Goal: Task Accomplishment & Management: Manage account settings

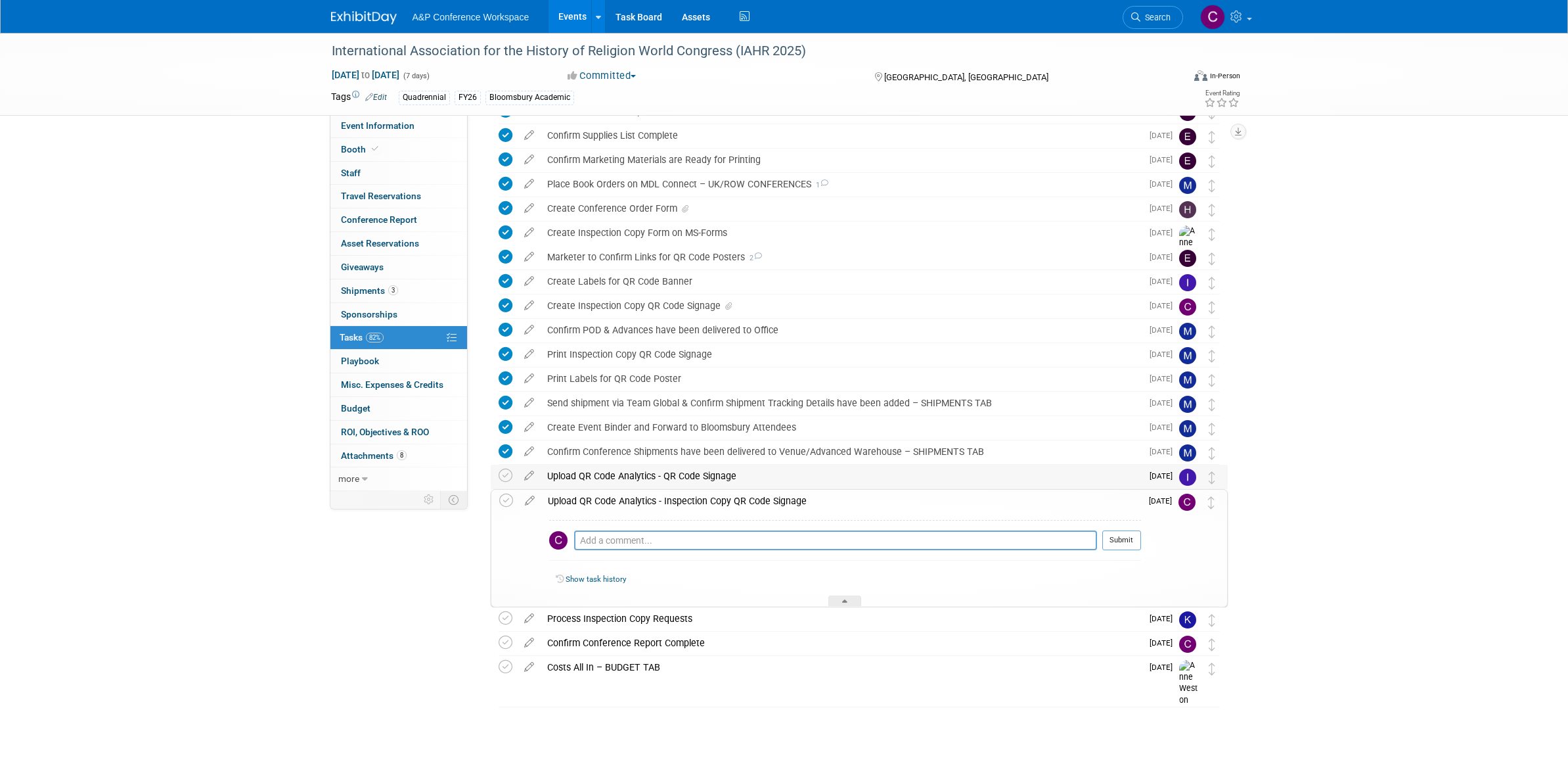
scroll to position [262, 0]
click at [529, 501] on icon at bounding box center [530, 500] width 23 height 16
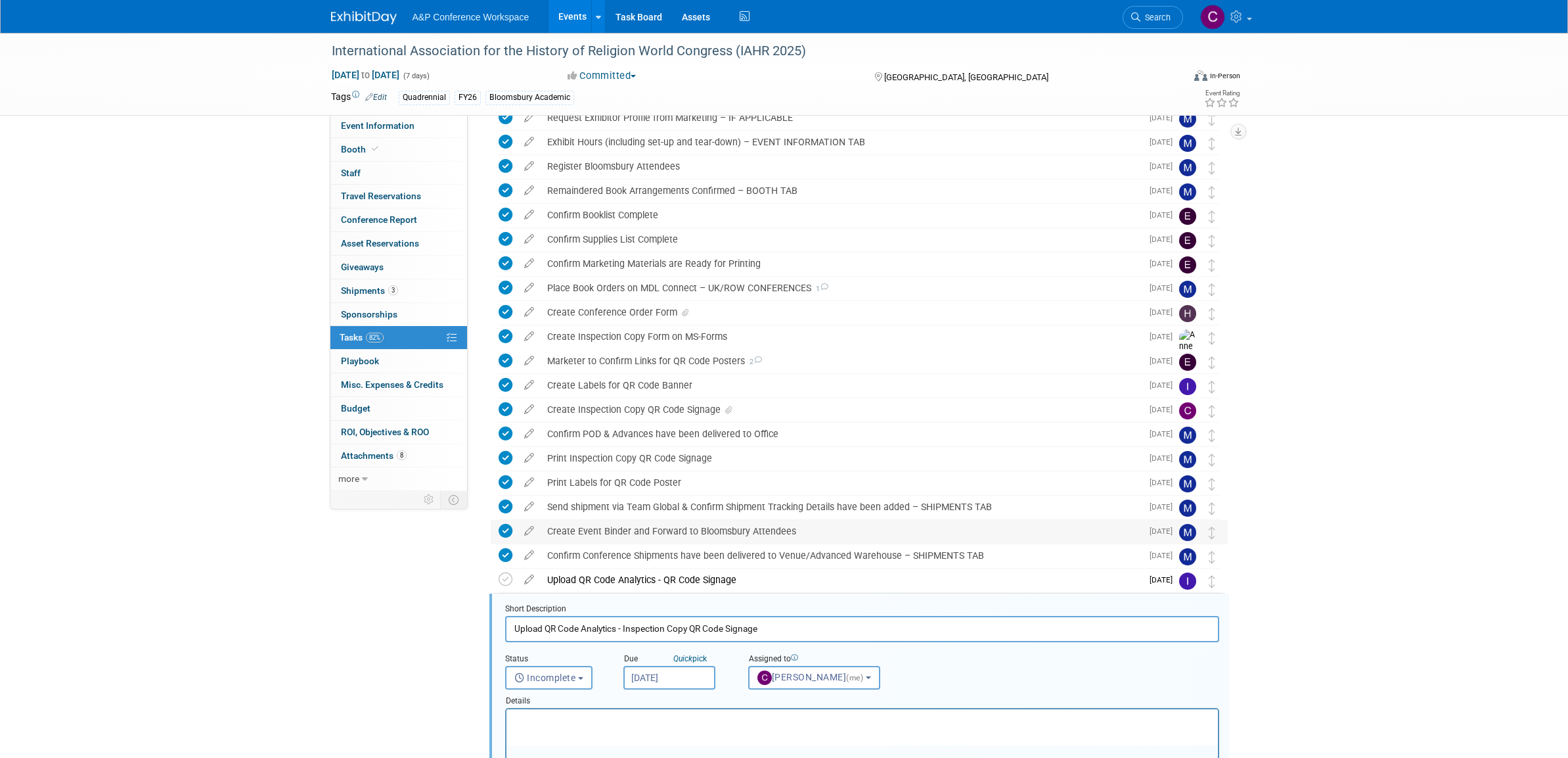
scroll to position [152, 0]
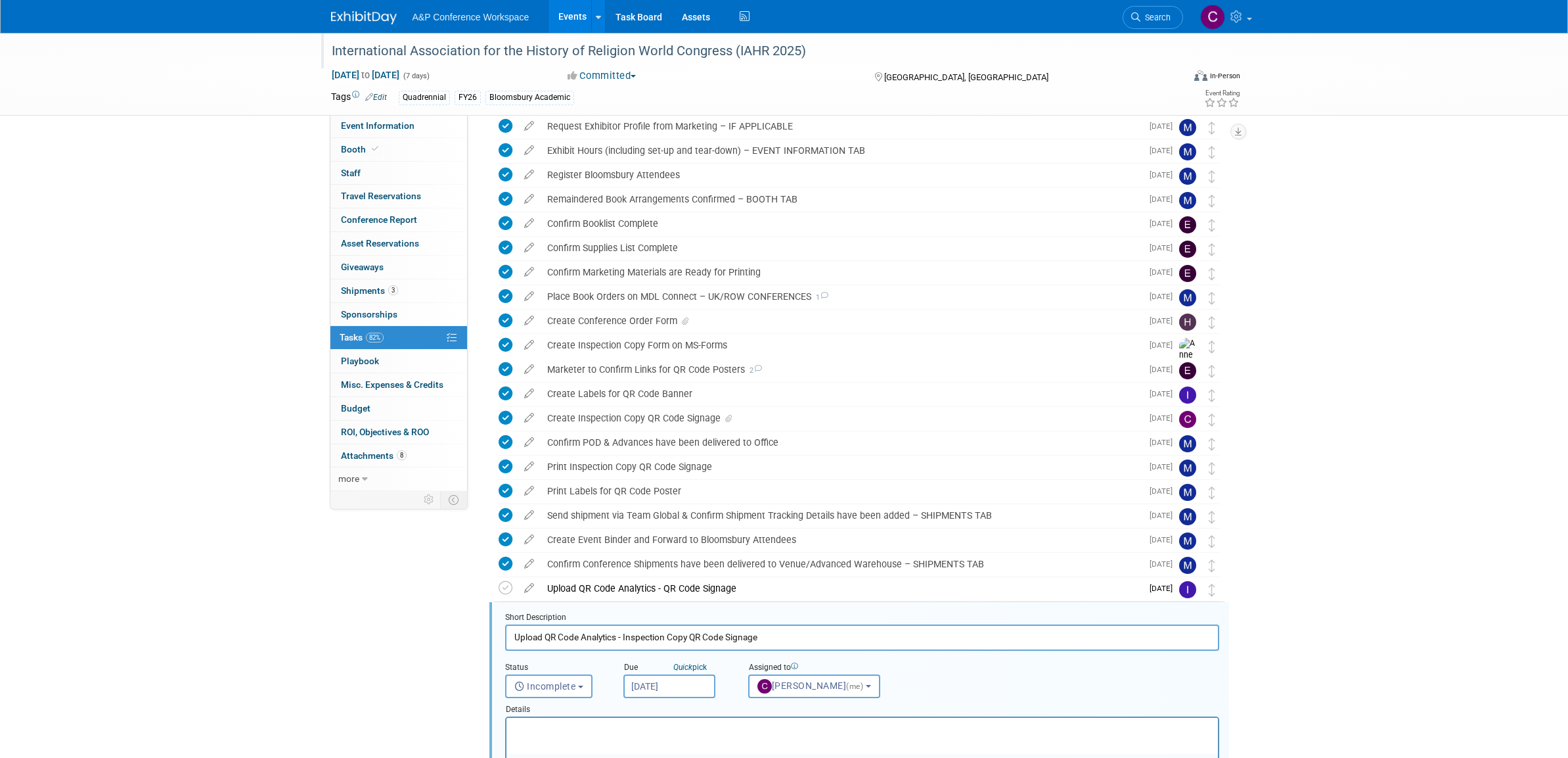
click at [695, 49] on div "International Association for the History of Religion World Congress (IAHR 2025)" at bounding box center [745, 51] width 836 height 23
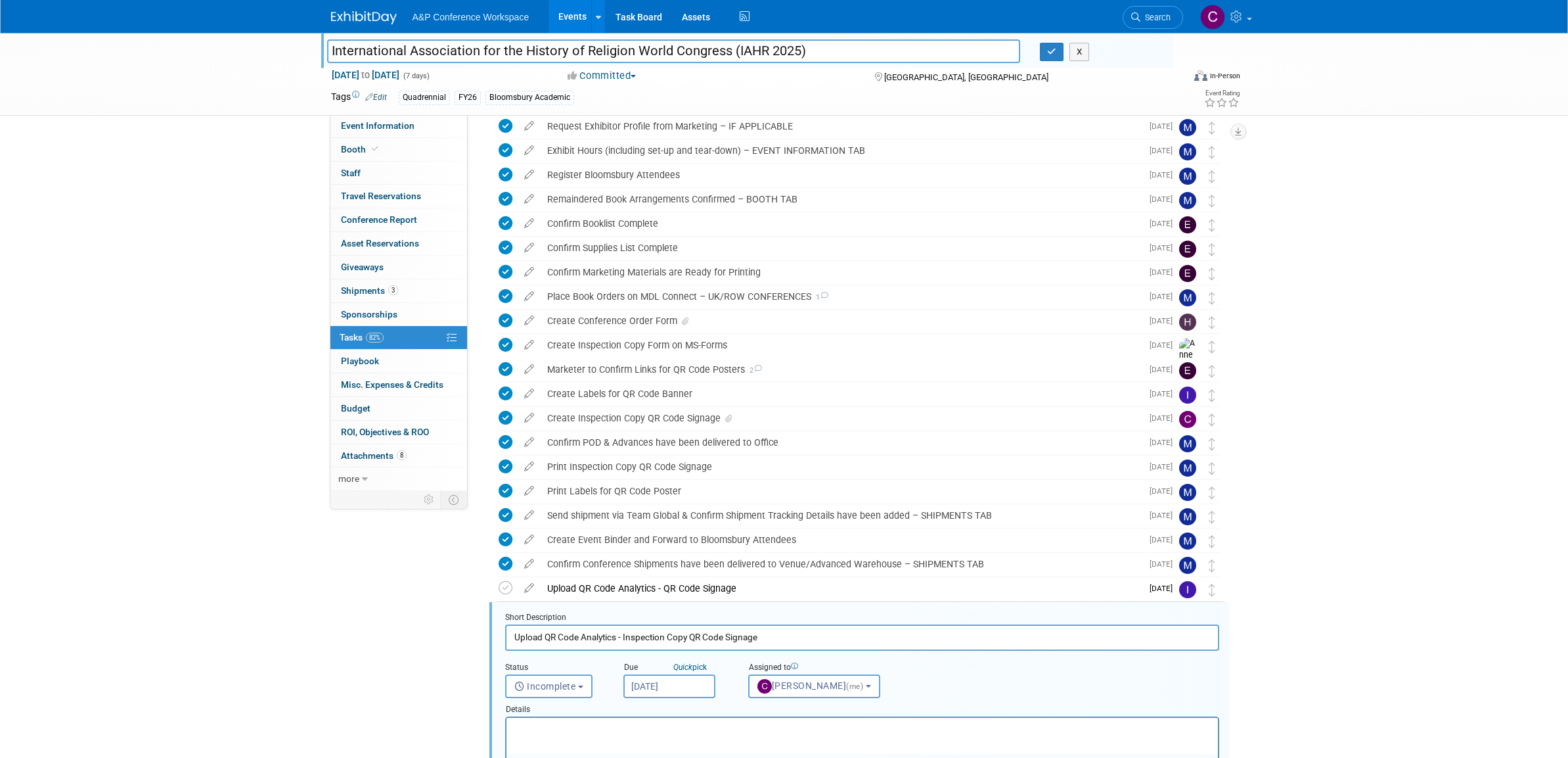
click at [695, 49] on input "International Association for the History of Religion World Congress (IAHR 2025)" at bounding box center [674, 51] width 694 height 23
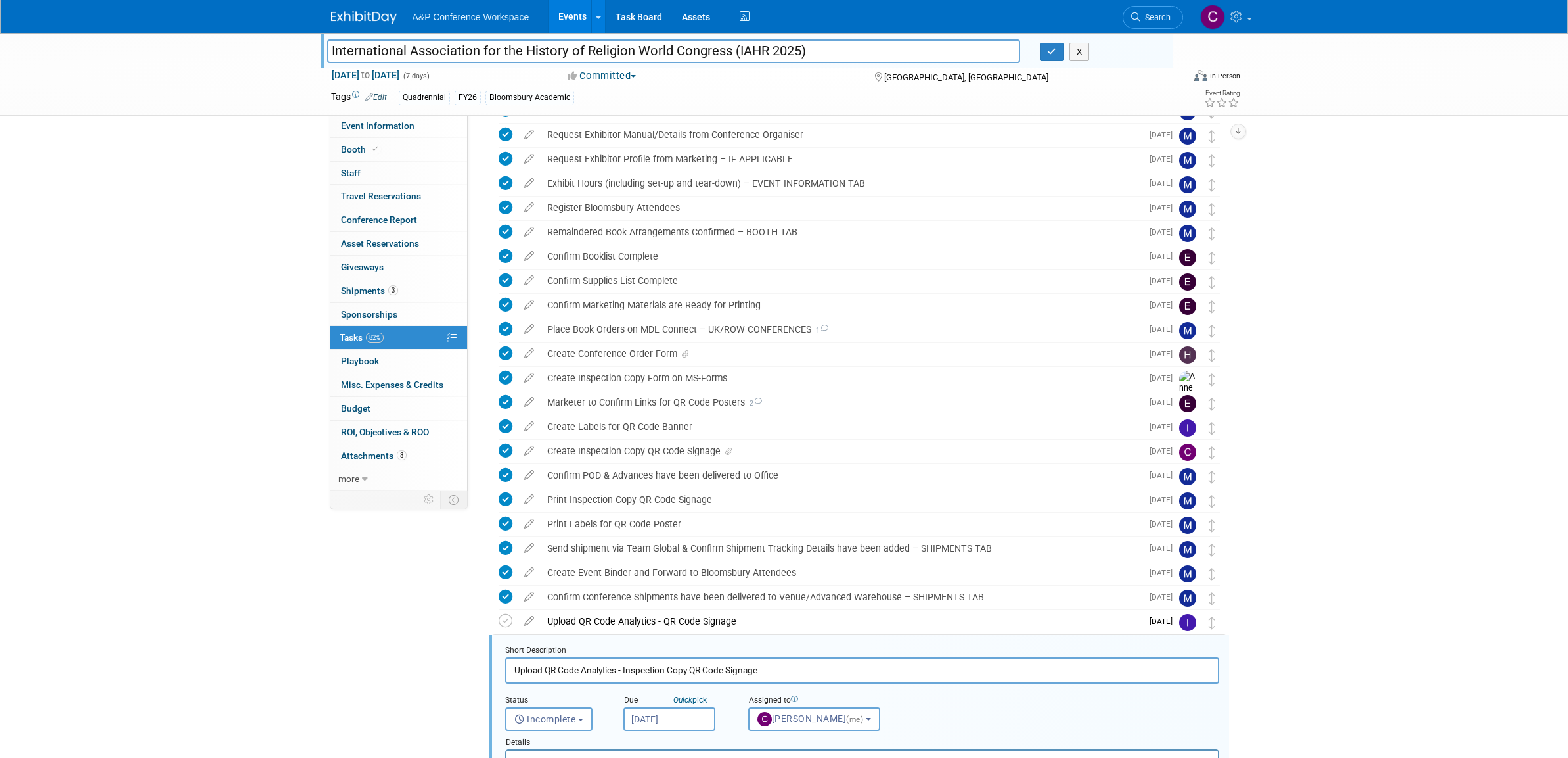
scroll to position [115, 0]
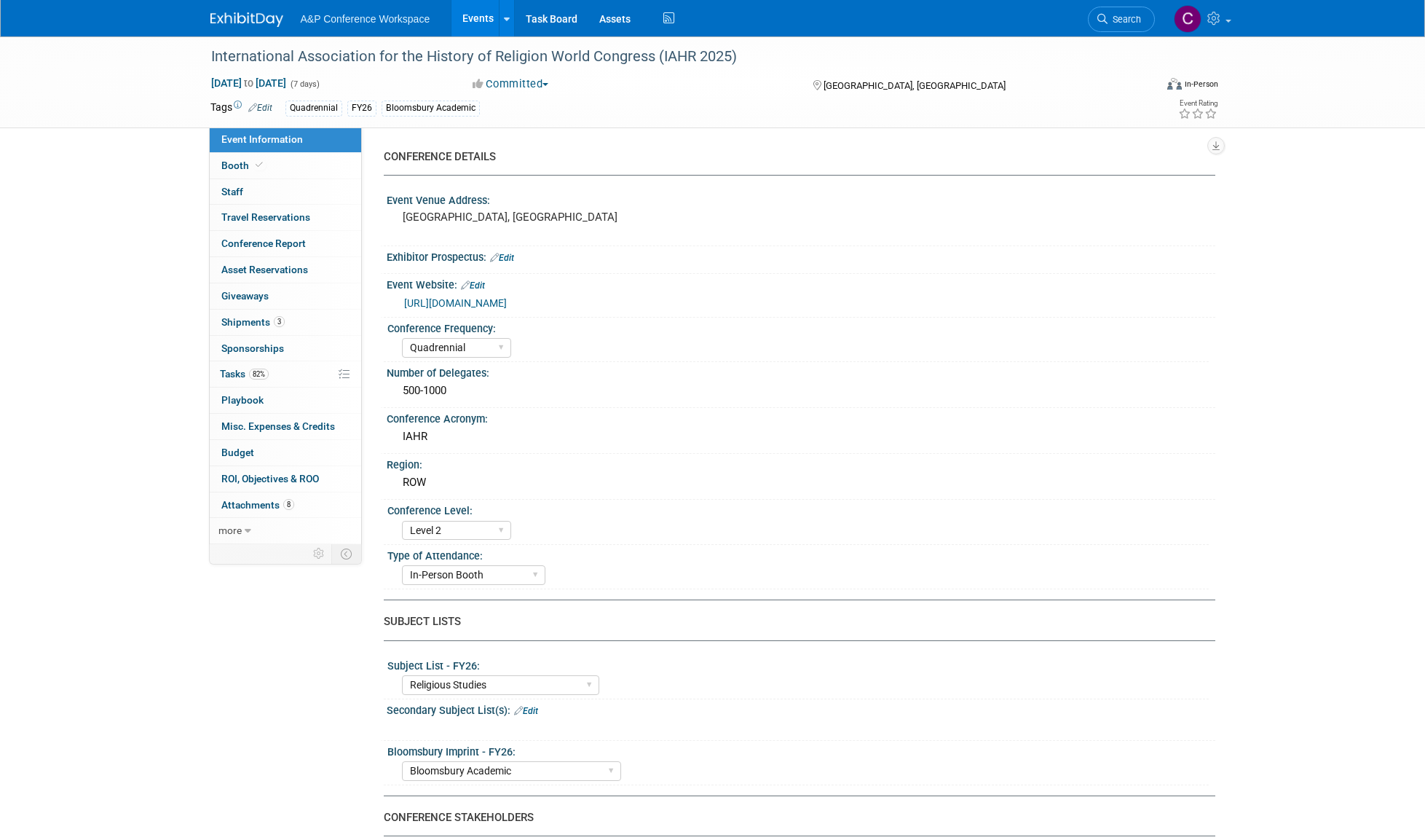
select select "Quadrennial"
select select "Level 2"
select select "In-Person Booth"
select select "Religious Studies"
select select "Bloomsbury Academic"
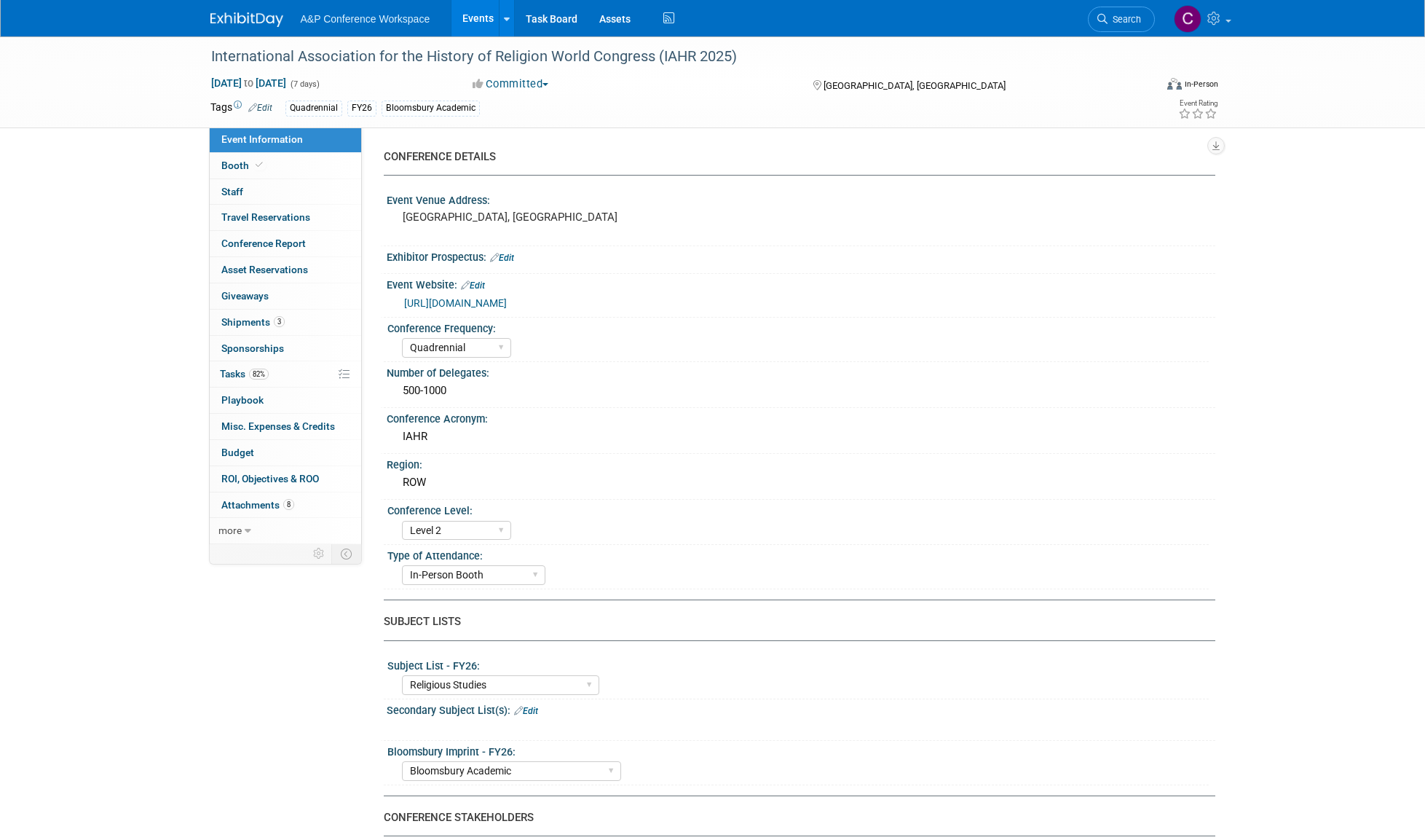
select select "[PERSON_NAME]"
select select "Networking/Commissioning"
click at [237, 368] on span "Tasks 82%" at bounding box center [244, 374] width 49 height 12
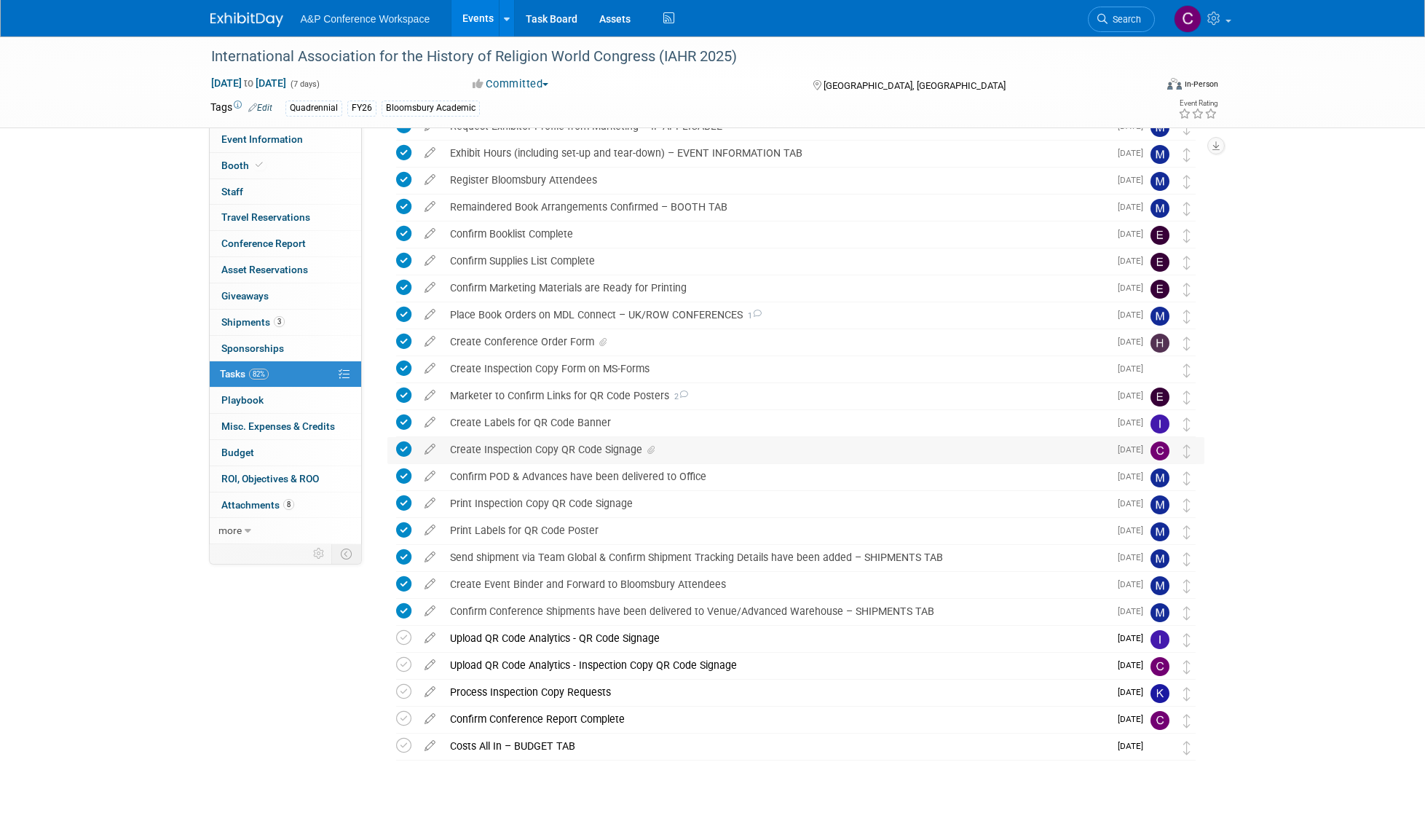
scroll to position [181, 0]
click at [527, 449] on div "Create Inspection Copy QR Code Signage" at bounding box center [776, 450] width 666 height 25
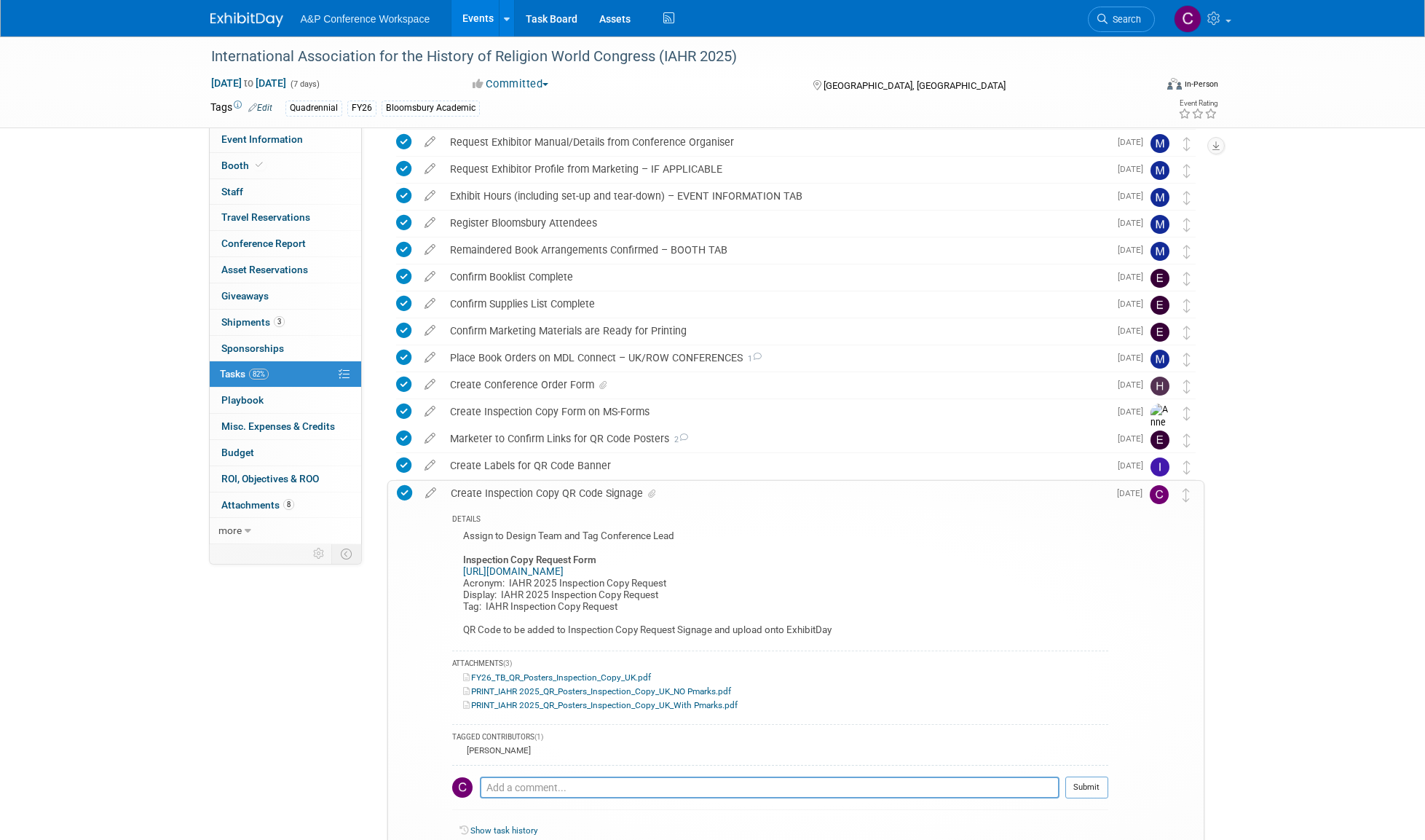
scroll to position [138, 0]
drag, startPoint x: 484, startPoint y: 608, endPoint x: 476, endPoint y: 608, distance: 8.0
click at [505, 607] on div "Assign to Design Team and Tag Conference Lead Inspection Copy Request Form http…" at bounding box center [780, 587] width 656 height 117
drag, startPoint x: 486, startPoint y: 604, endPoint x: 440, endPoint y: 515, distance: 100.2
click at [486, 604] on div "Assign to Design Team and Tag Conference Lead Inspection Copy Request Form http…" at bounding box center [780, 587] width 656 height 117
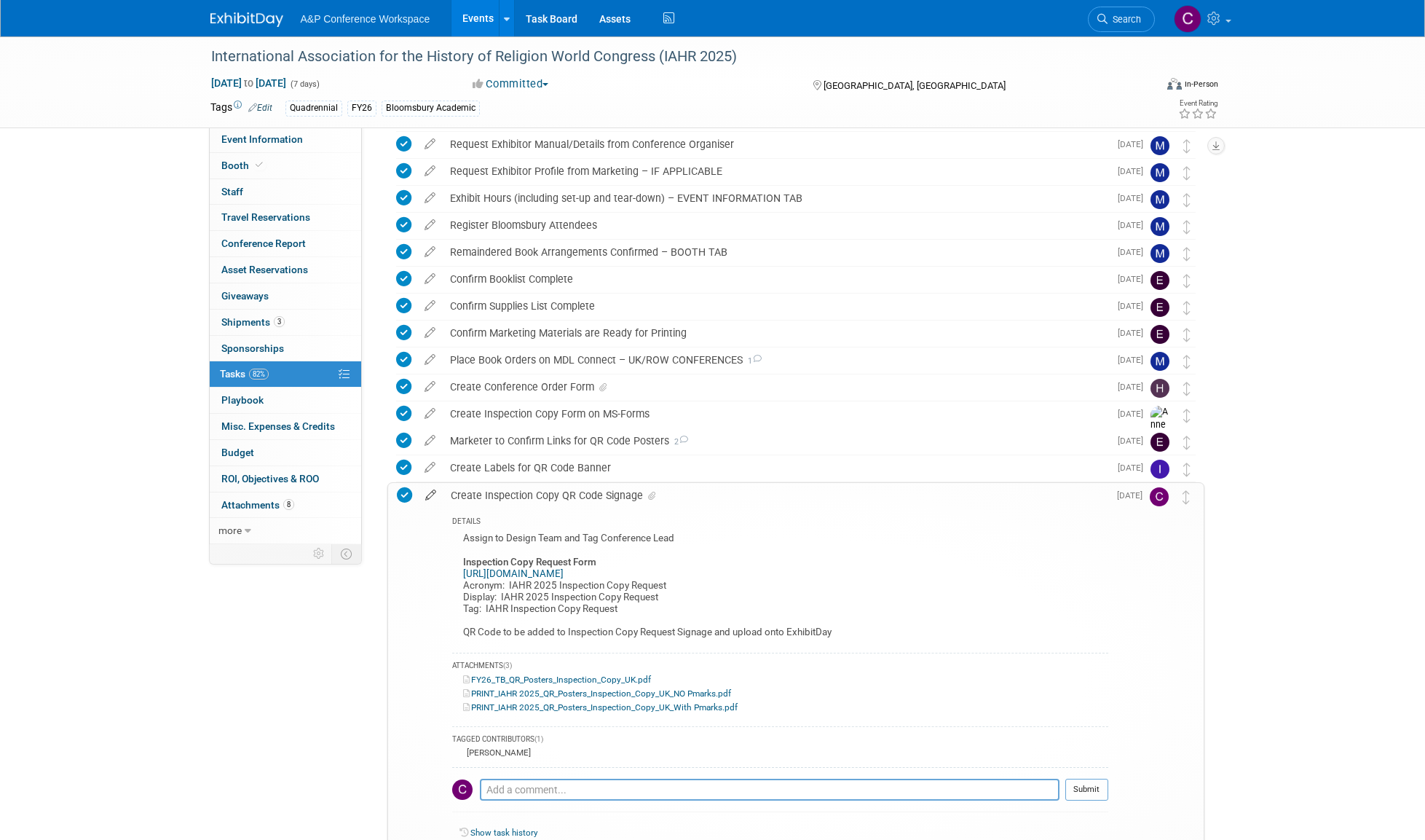
click at [427, 493] on icon at bounding box center [431, 492] width 26 height 18
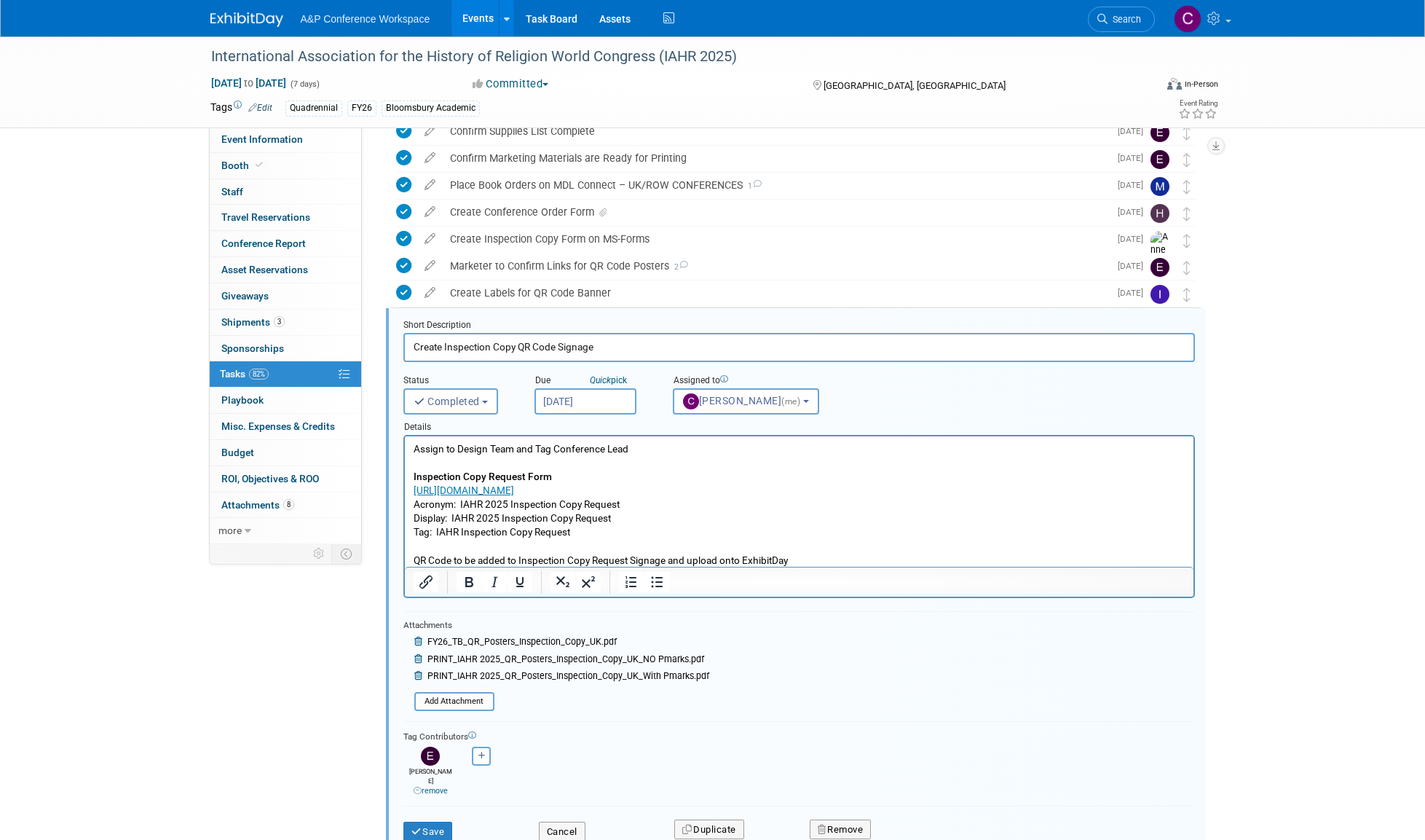
scroll to position [313, 0]
drag, startPoint x: 435, startPoint y: 531, endPoint x: 582, endPoint y: 536, distance: 147.1
click at [582, 536] on p "Assign to Design Team and Tag Conference Lead Inspection Copy Request Form http…" at bounding box center [798, 504] width 772 height 125
copy p "IAHR Inspection Copy Request"
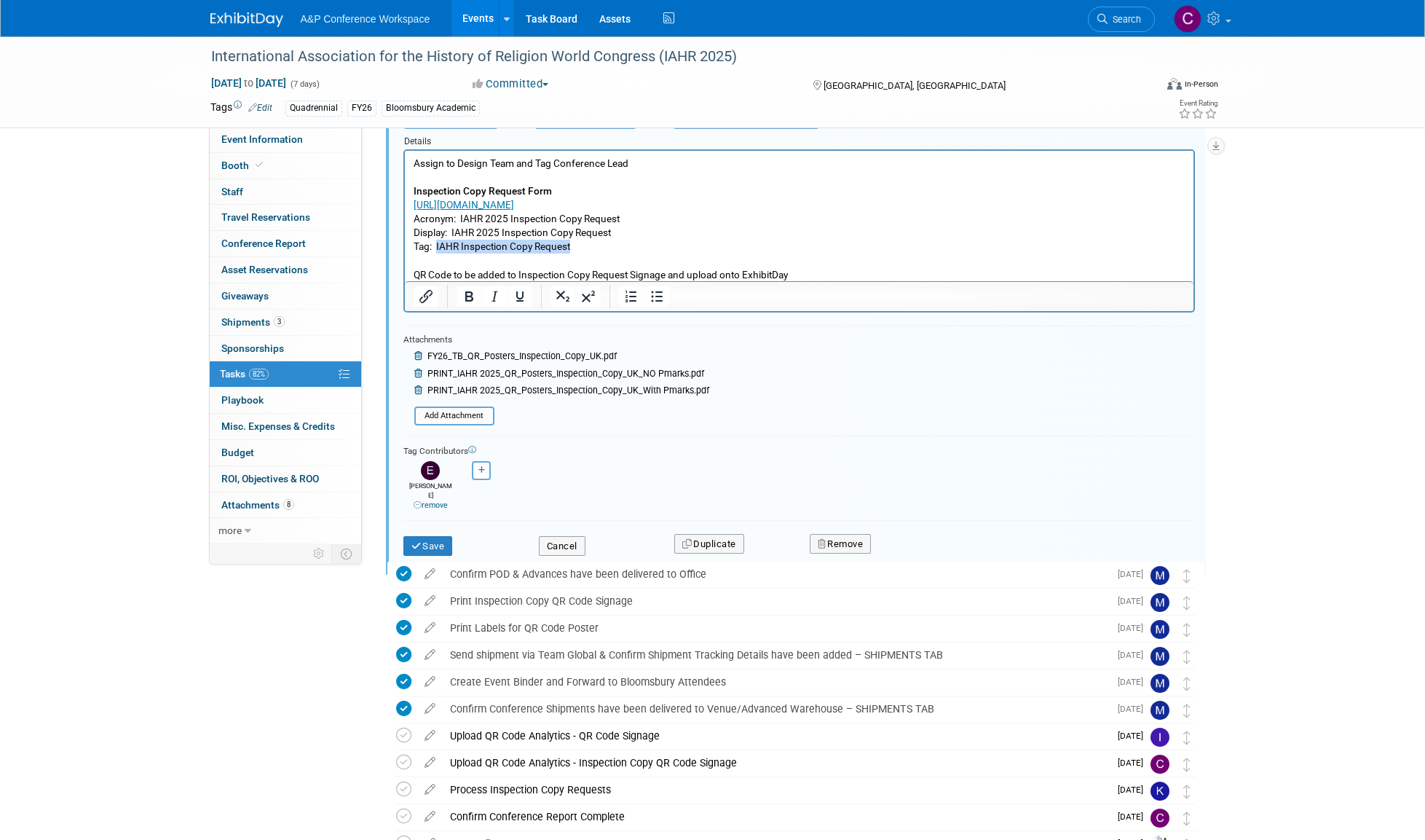
scroll to position [611, 0]
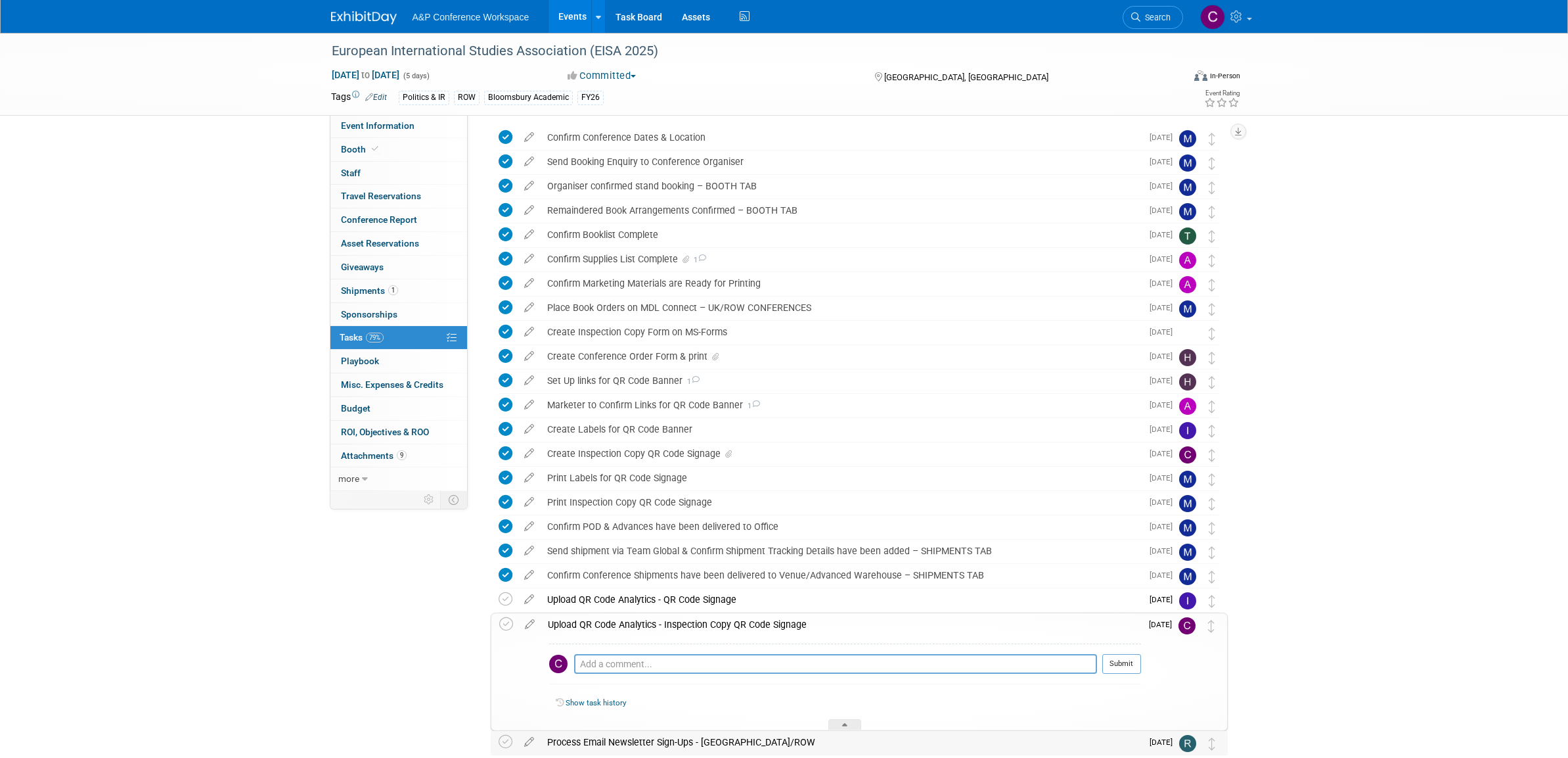
scroll to position [50, 0]
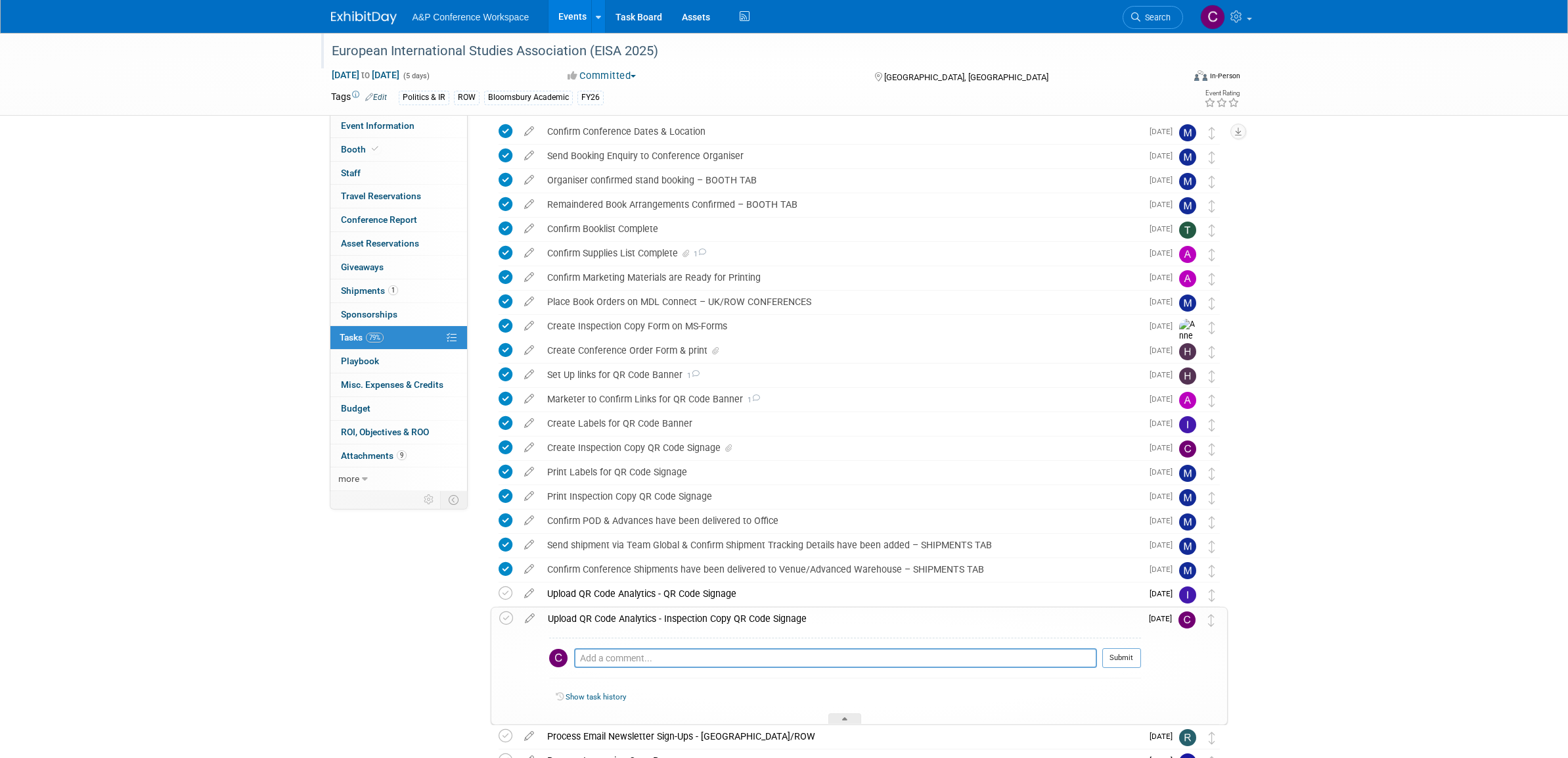
drag, startPoint x: 332, startPoint y: 47, endPoint x: 707, endPoint y: 64, distance: 375.4
click at [707, 64] on div "European International Studies Association (EISA 2025)" at bounding box center [750, 54] width 846 height 21
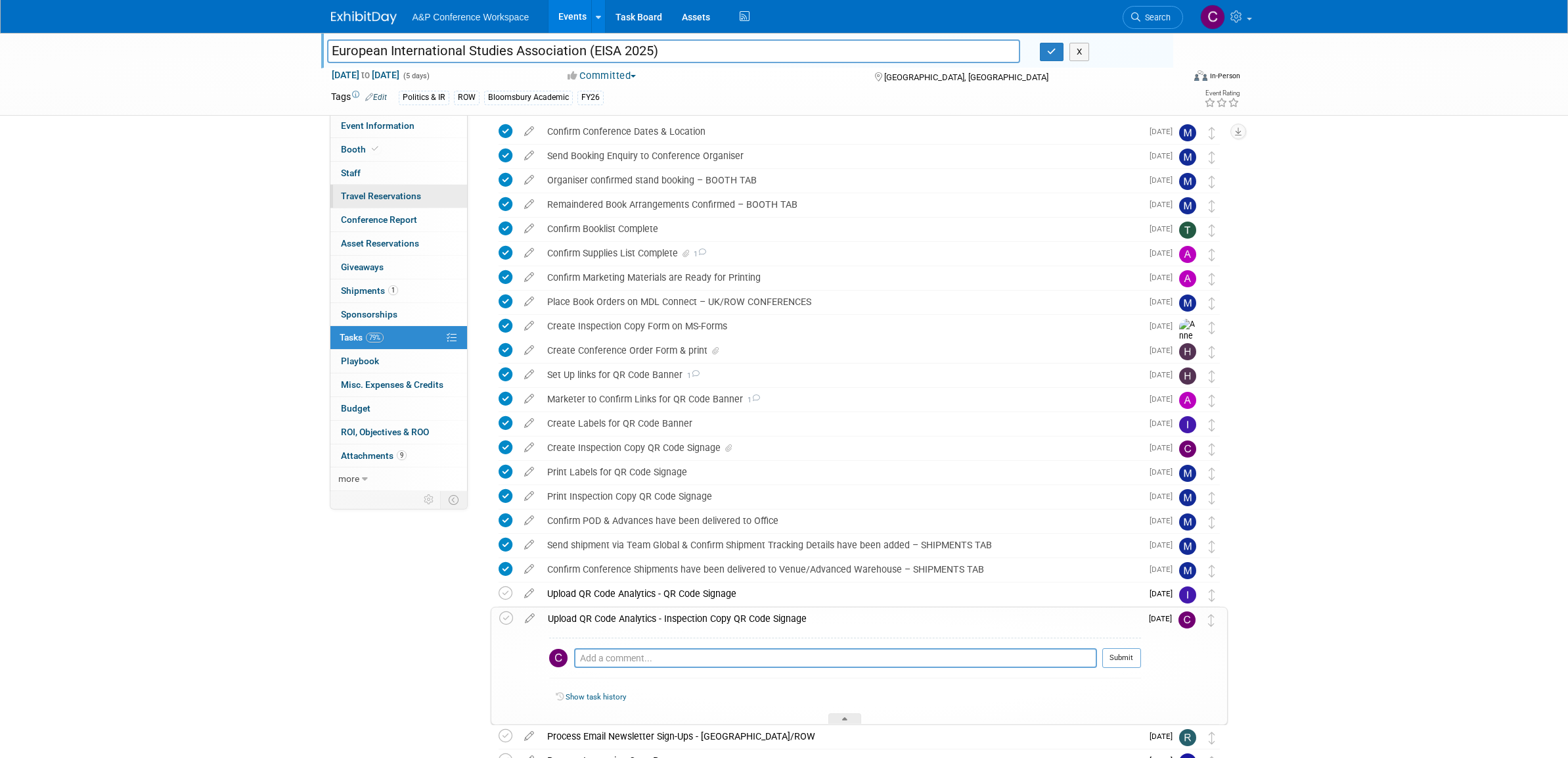
scroll to position [55, 0]
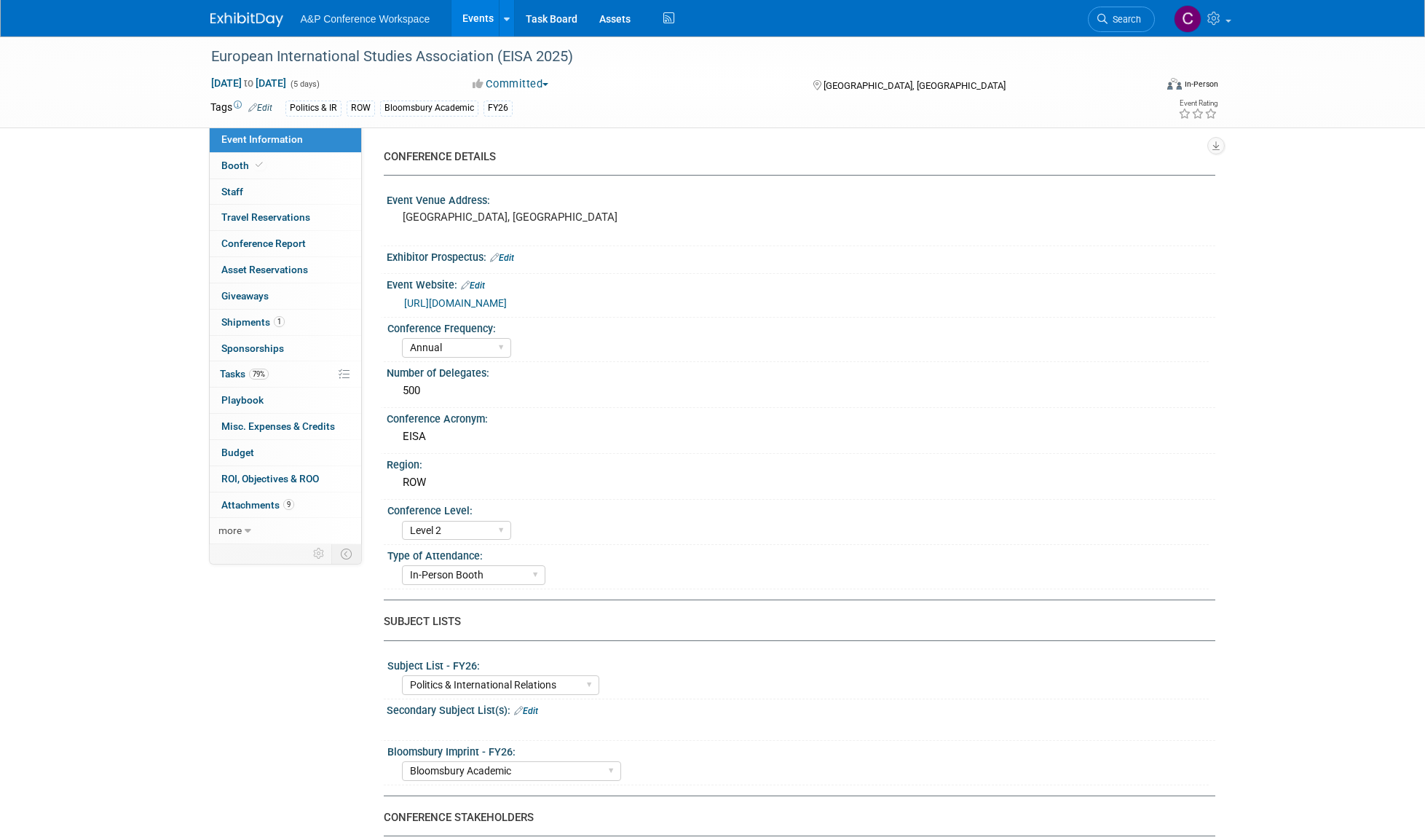
select select "Annual"
select select "Level 2"
select select "In-Person Booth"
select select "Politics & International Relations"
select select "Bloomsbury Academic"
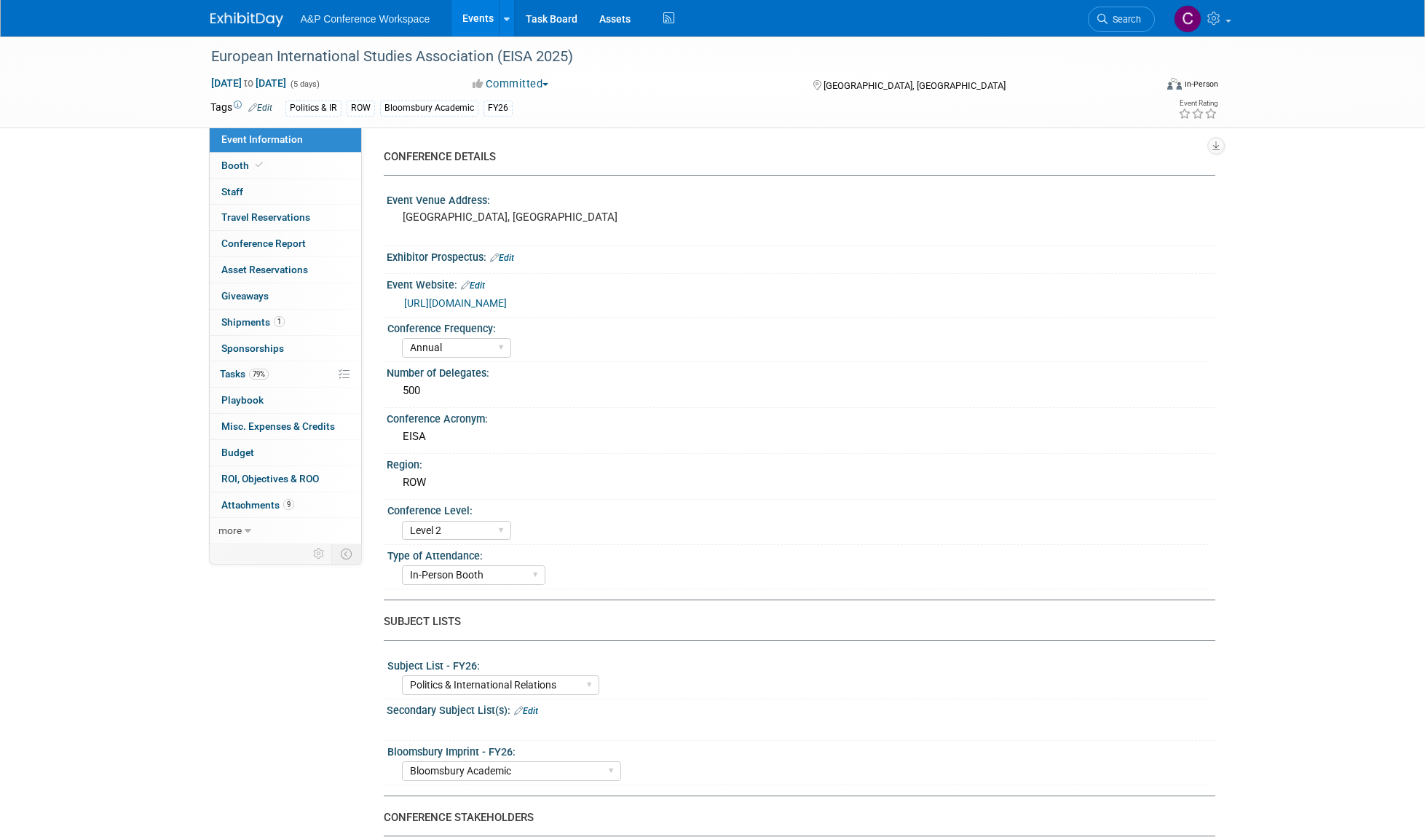
select select "[PERSON_NAME]"
select select "Brand/Subject Presence​"
click at [230, 371] on span "Tasks 79%" at bounding box center [244, 374] width 49 height 12
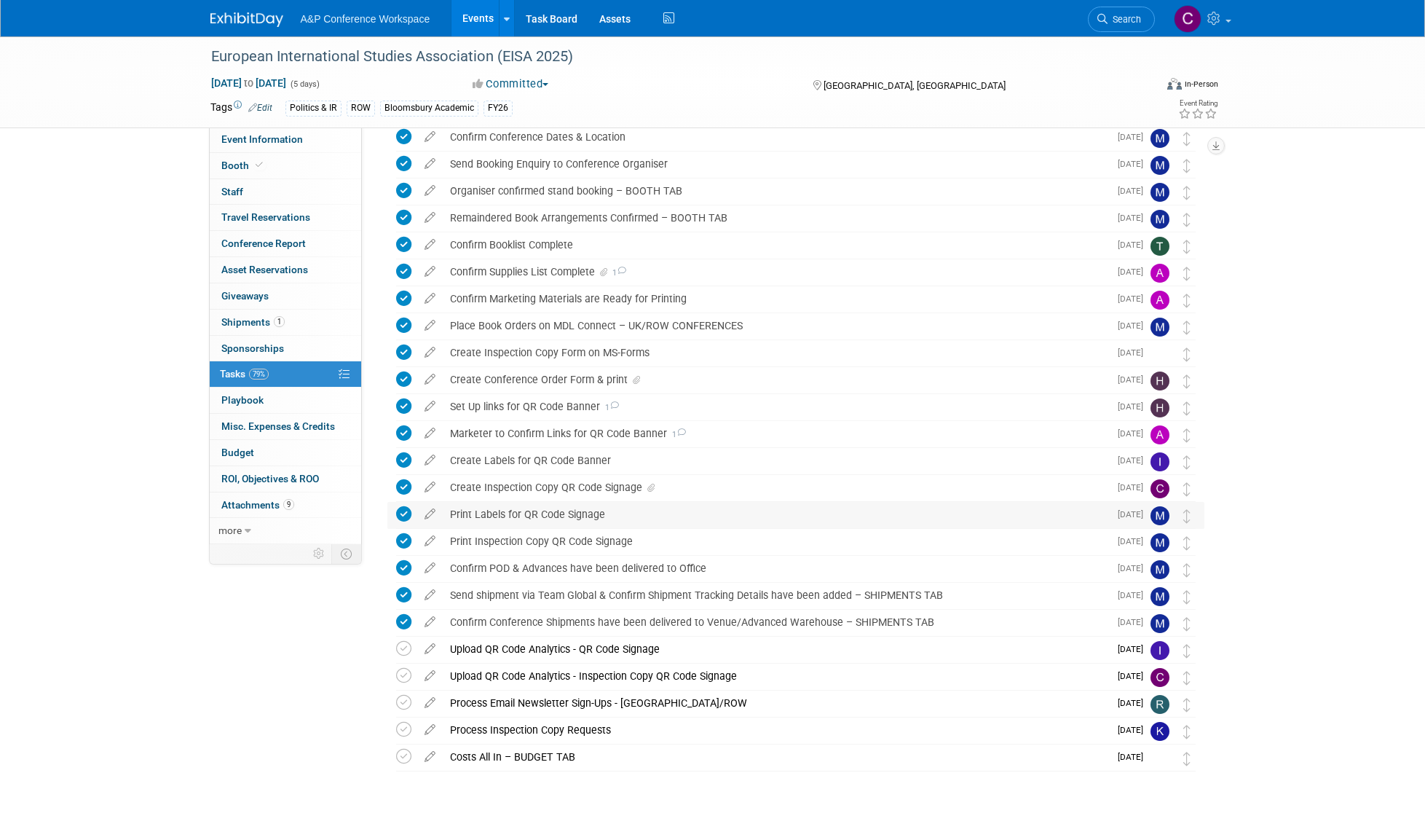
scroll to position [70, 0]
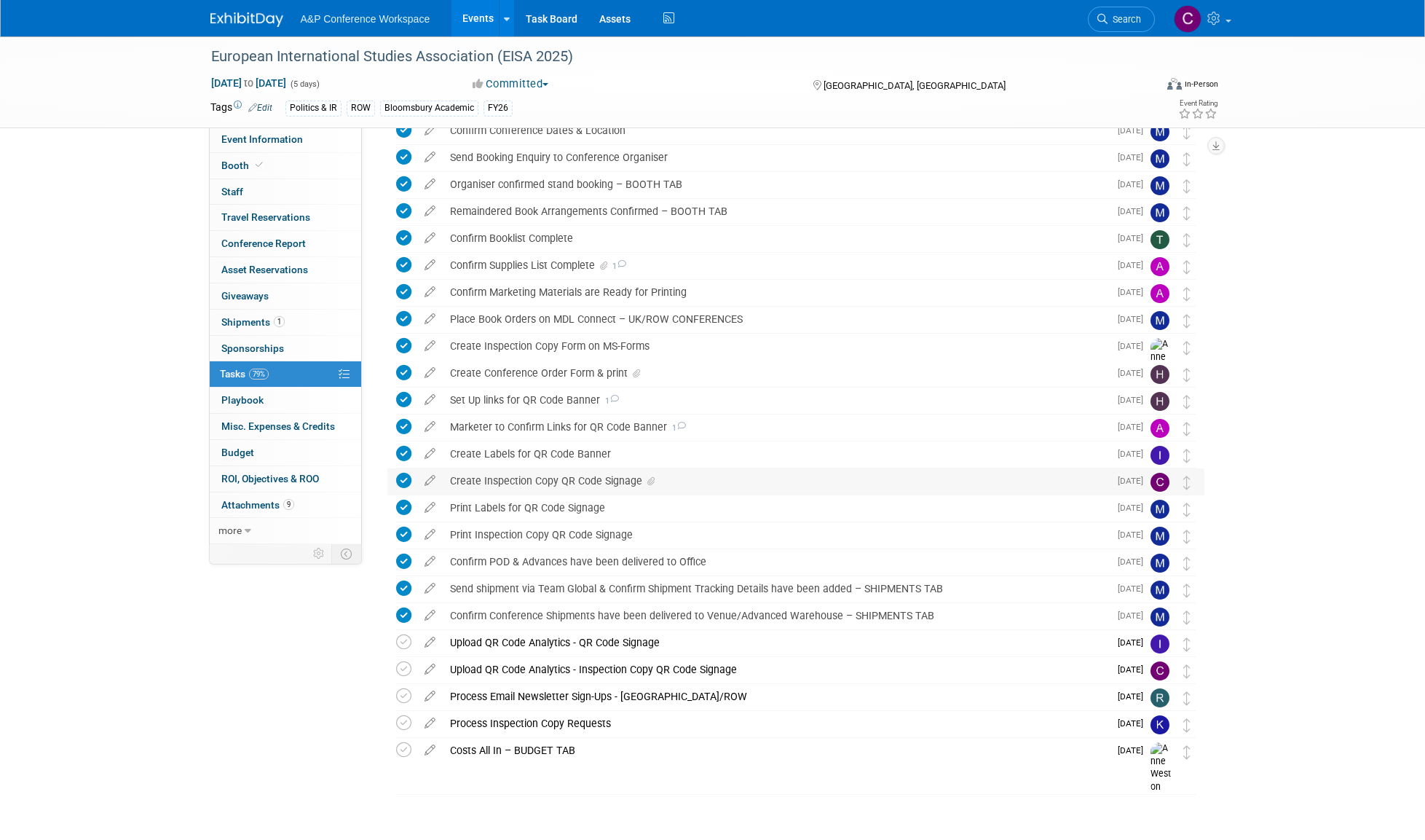
click at [517, 479] on div "Create Inspection Copy QR Code Signage" at bounding box center [776, 480] width 666 height 25
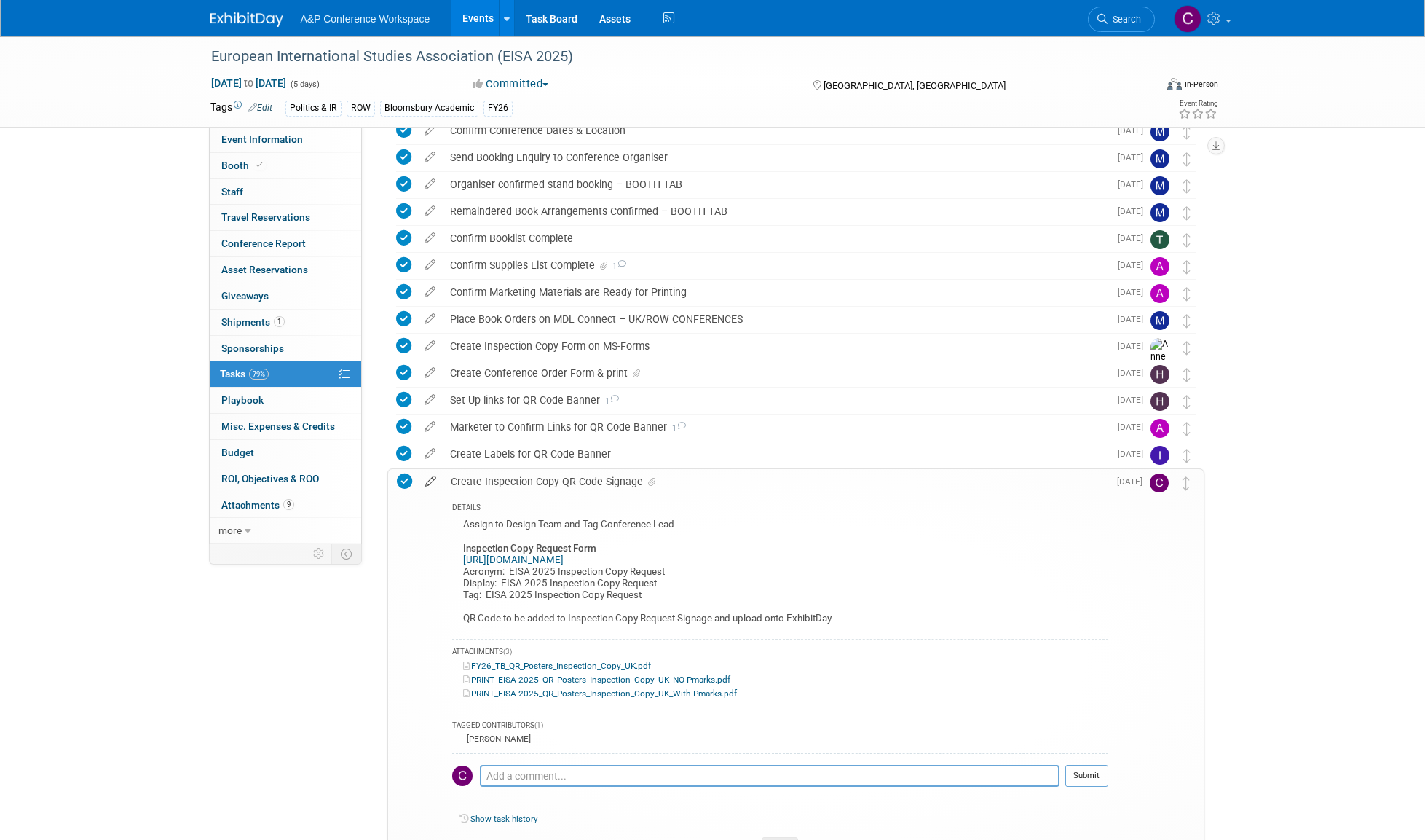
click at [429, 479] on icon at bounding box center [431, 478] width 26 height 18
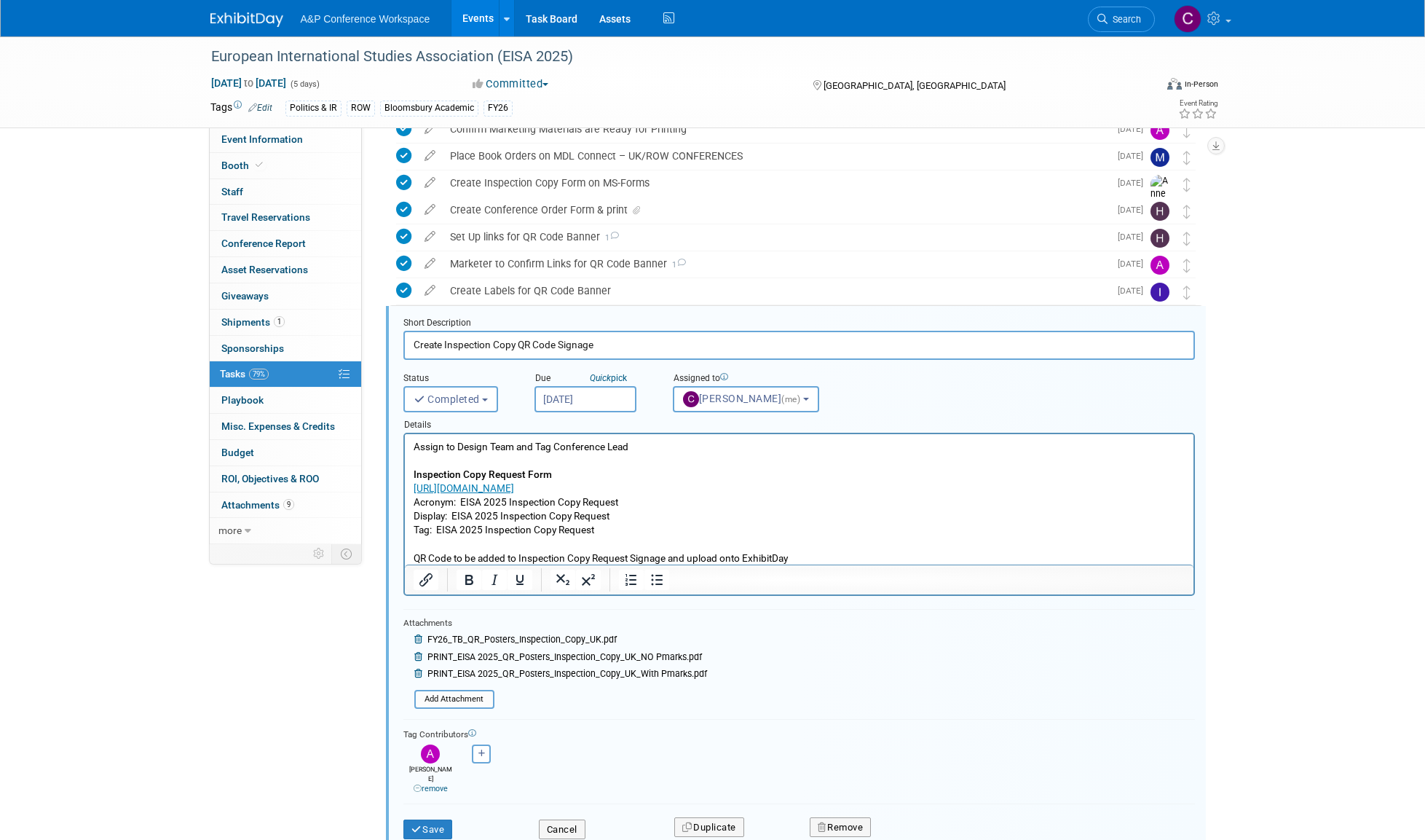
scroll to position [326, 0]
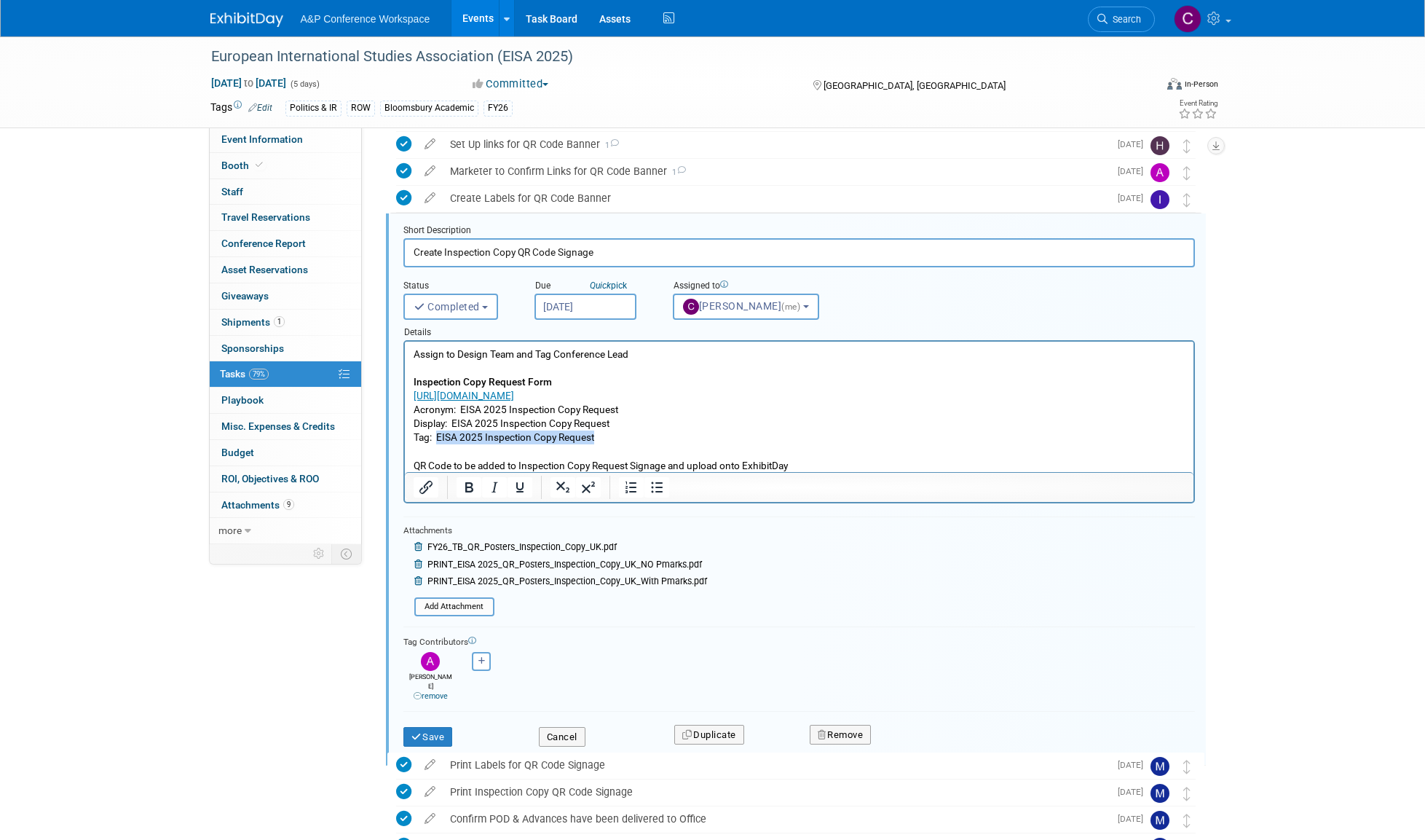
drag, startPoint x: 439, startPoint y: 437, endPoint x: 608, endPoint y: 439, distance: 169.0
click at [608, 439] on p "Assign to Design Team and Tag Conference Lead Inspection Copy Request Form http…" at bounding box center [798, 410] width 772 height 125
copy p "EISA 2025 Inspection Copy Request"
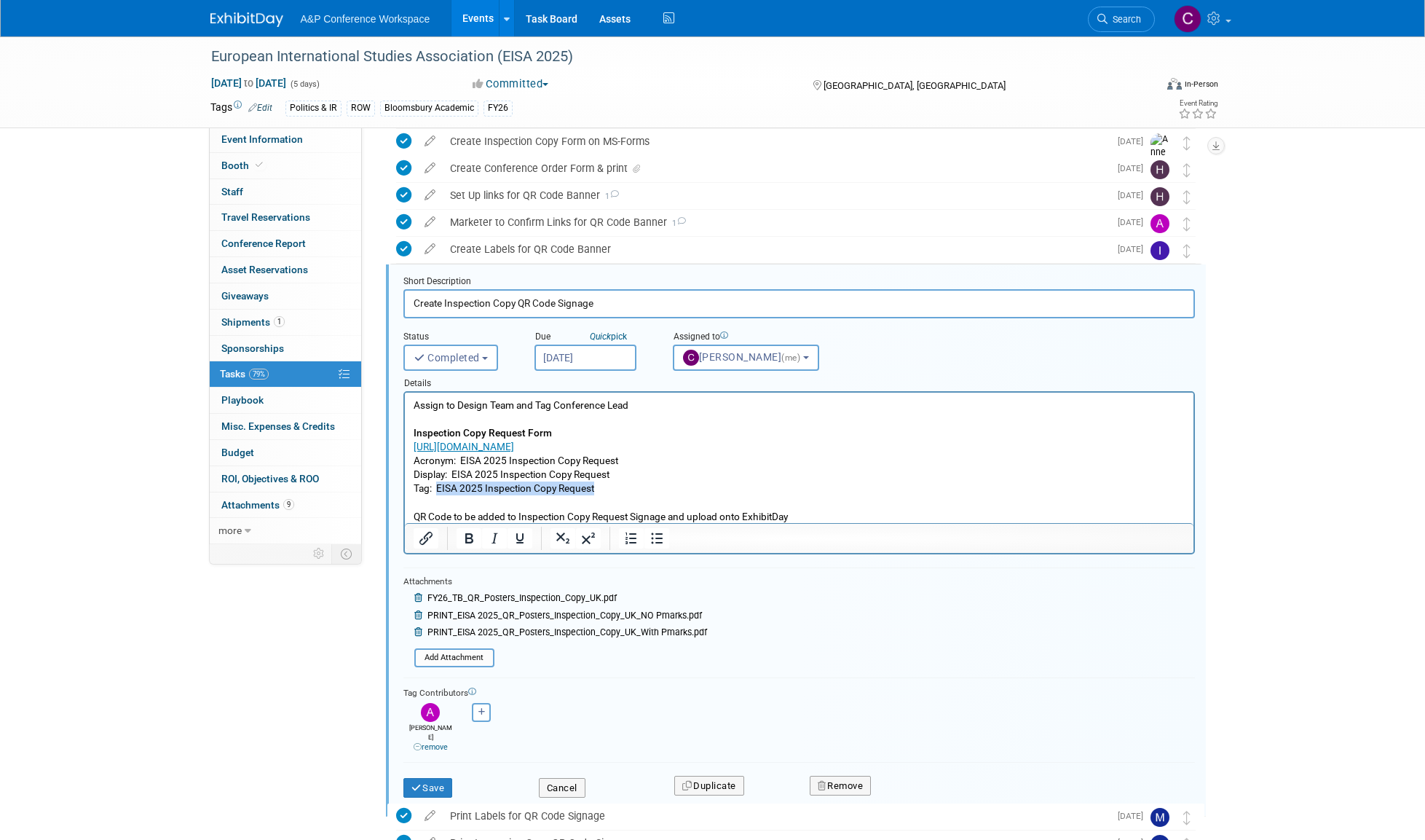
scroll to position [275, 0]
copy p "EISA 2025 Inspection Copy Request"
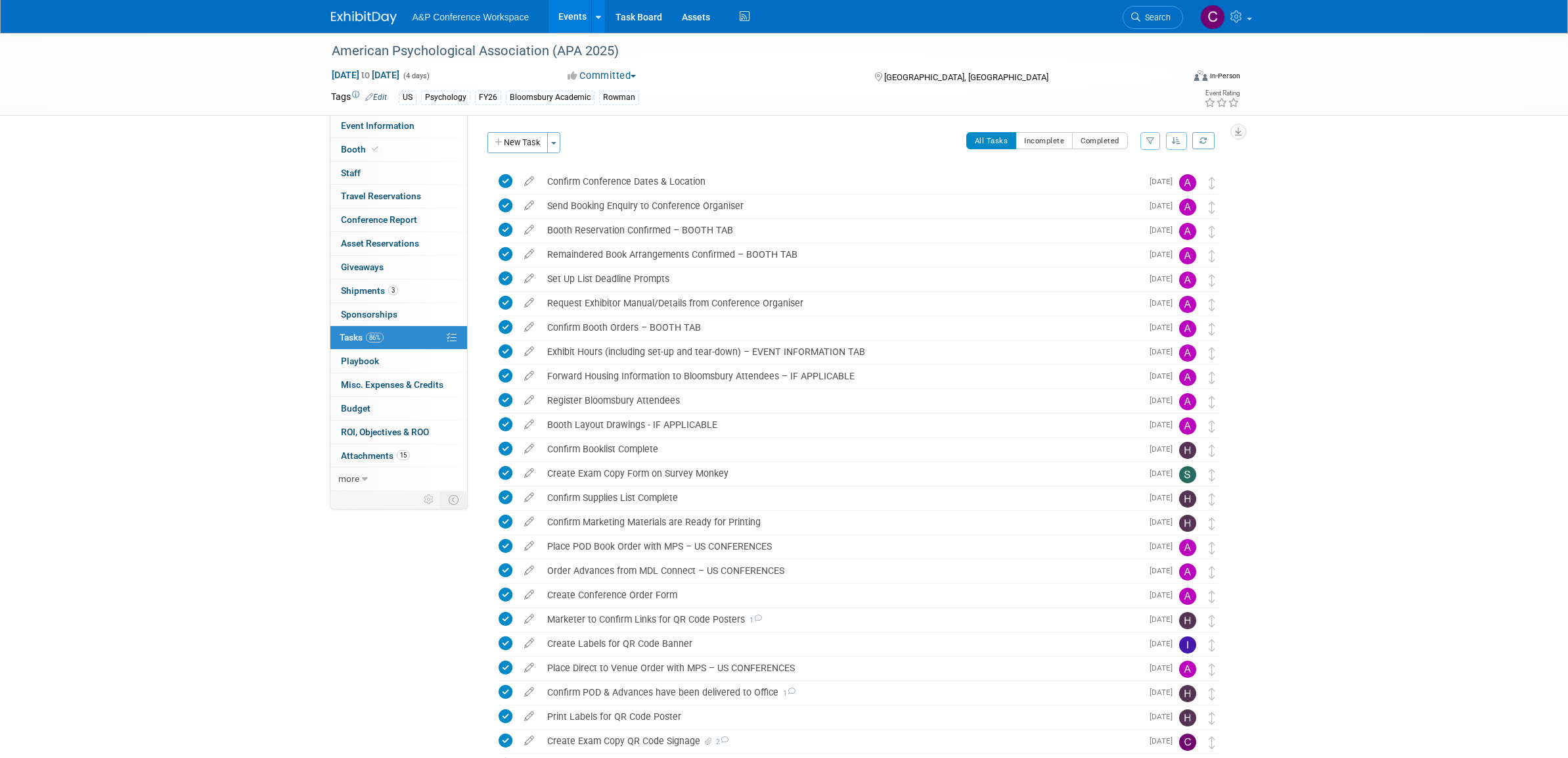
scroll to position [343, 0]
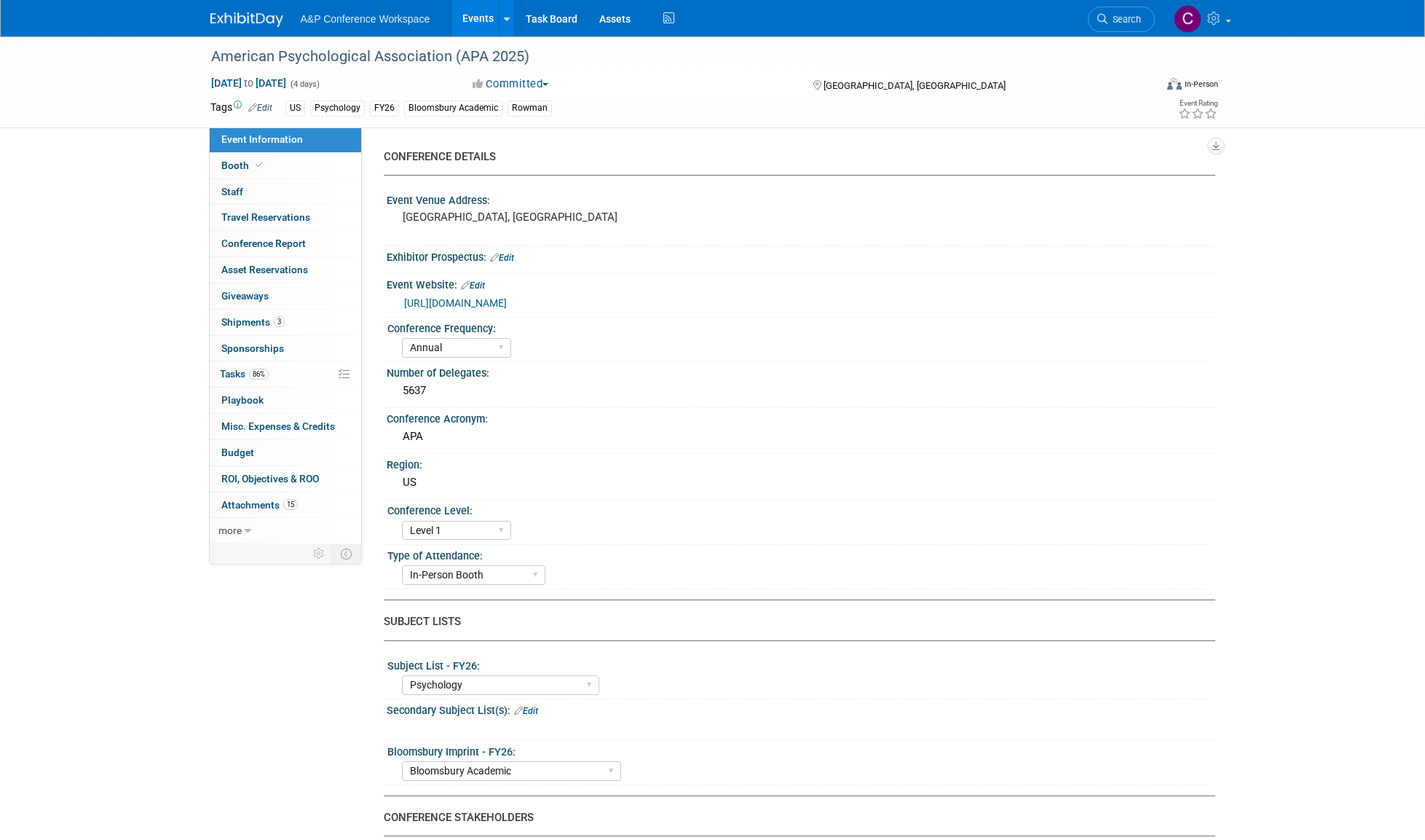
select select "Annual"
select select "Level 1"
select select "In-Person Booth"
select select "Psychology"
select select "Bloomsbury Academic"
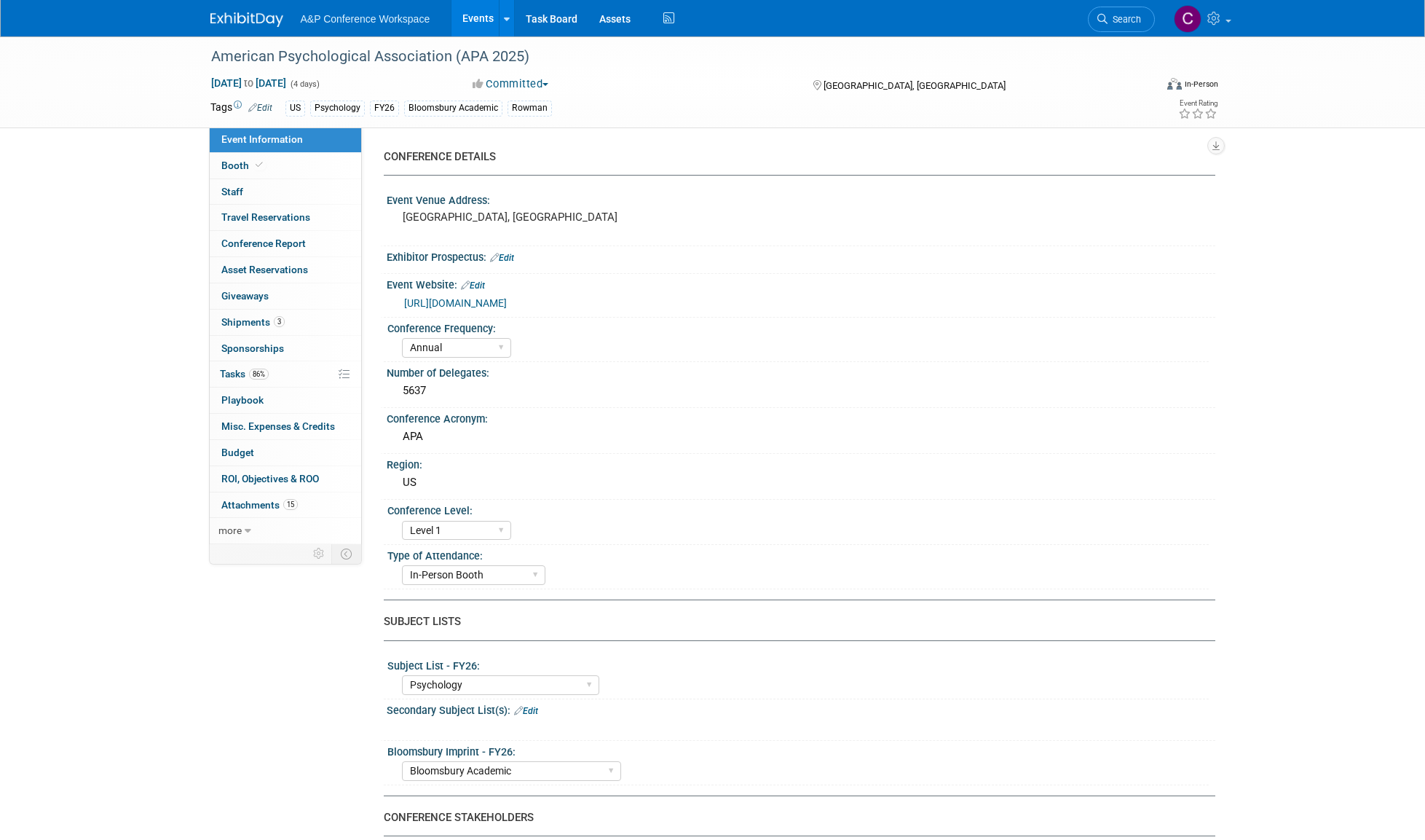
select select "[PERSON_NAME]"
select select "Networking/Commissioning"
click at [232, 368] on span "Tasks 86%" at bounding box center [244, 374] width 49 height 12
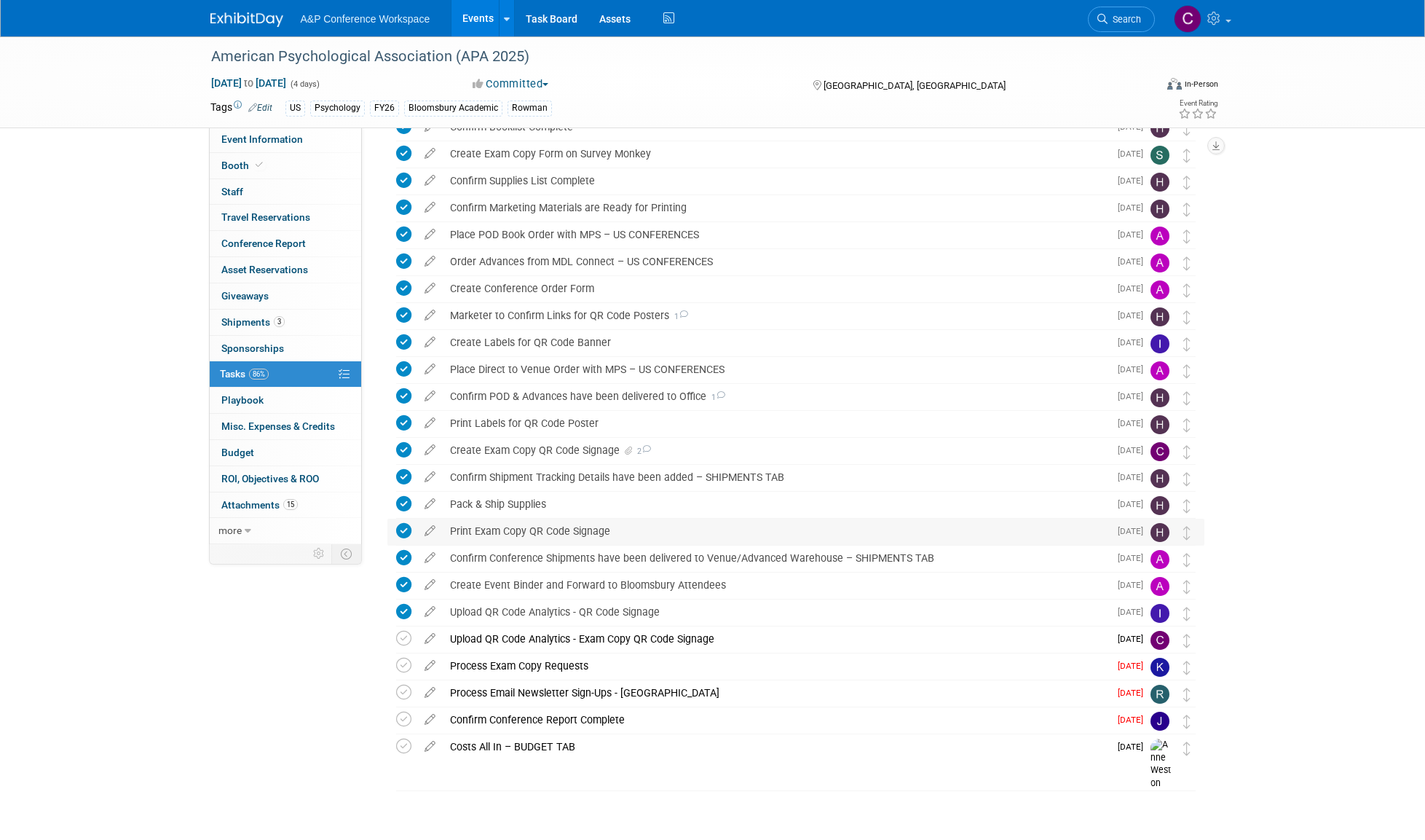
scroll to position [369, 0]
click at [468, 448] on div "Create Exam Copy QR Code Signage 2" at bounding box center [776, 452] width 666 height 25
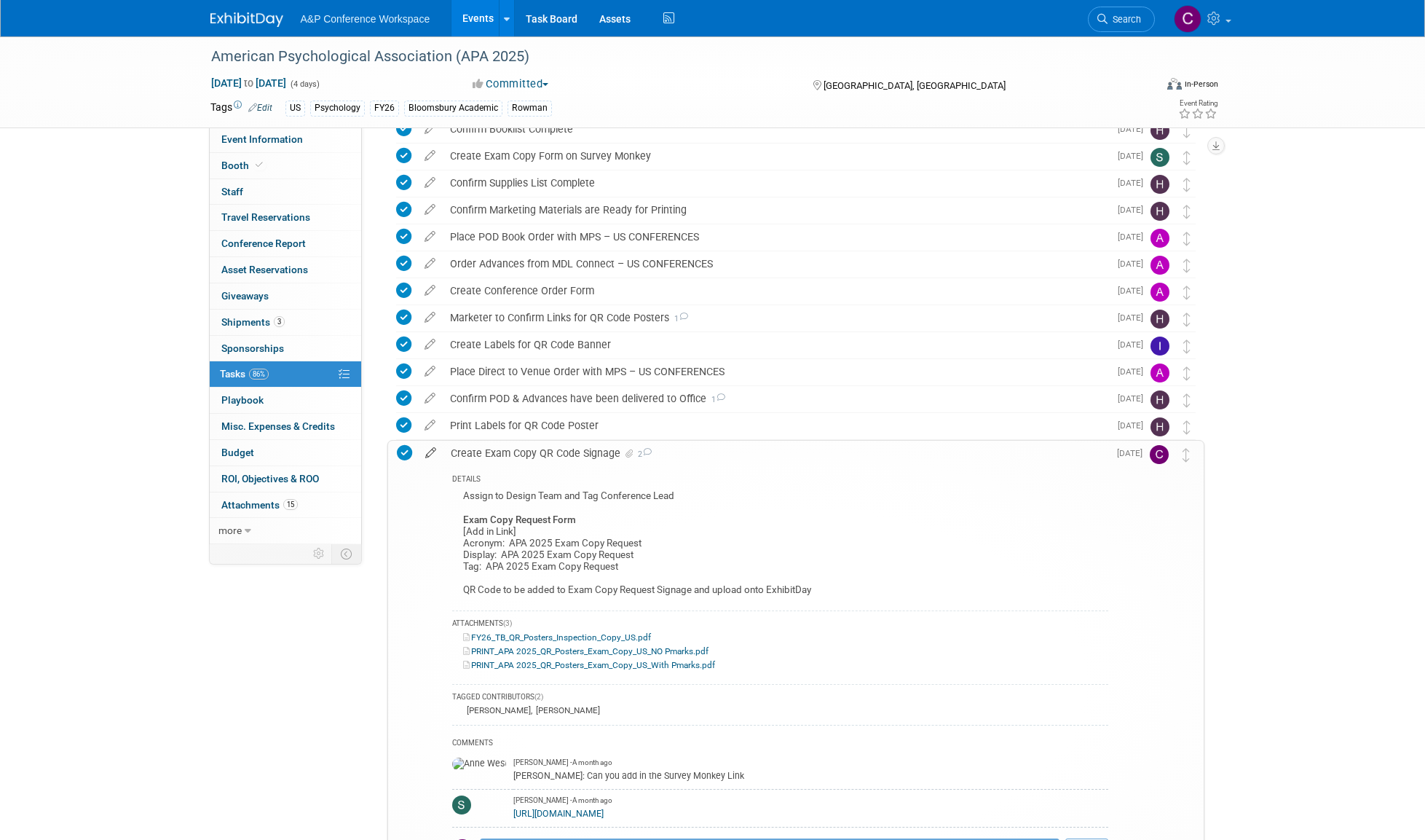
click at [428, 450] on icon at bounding box center [431, 449] width 26 height 18
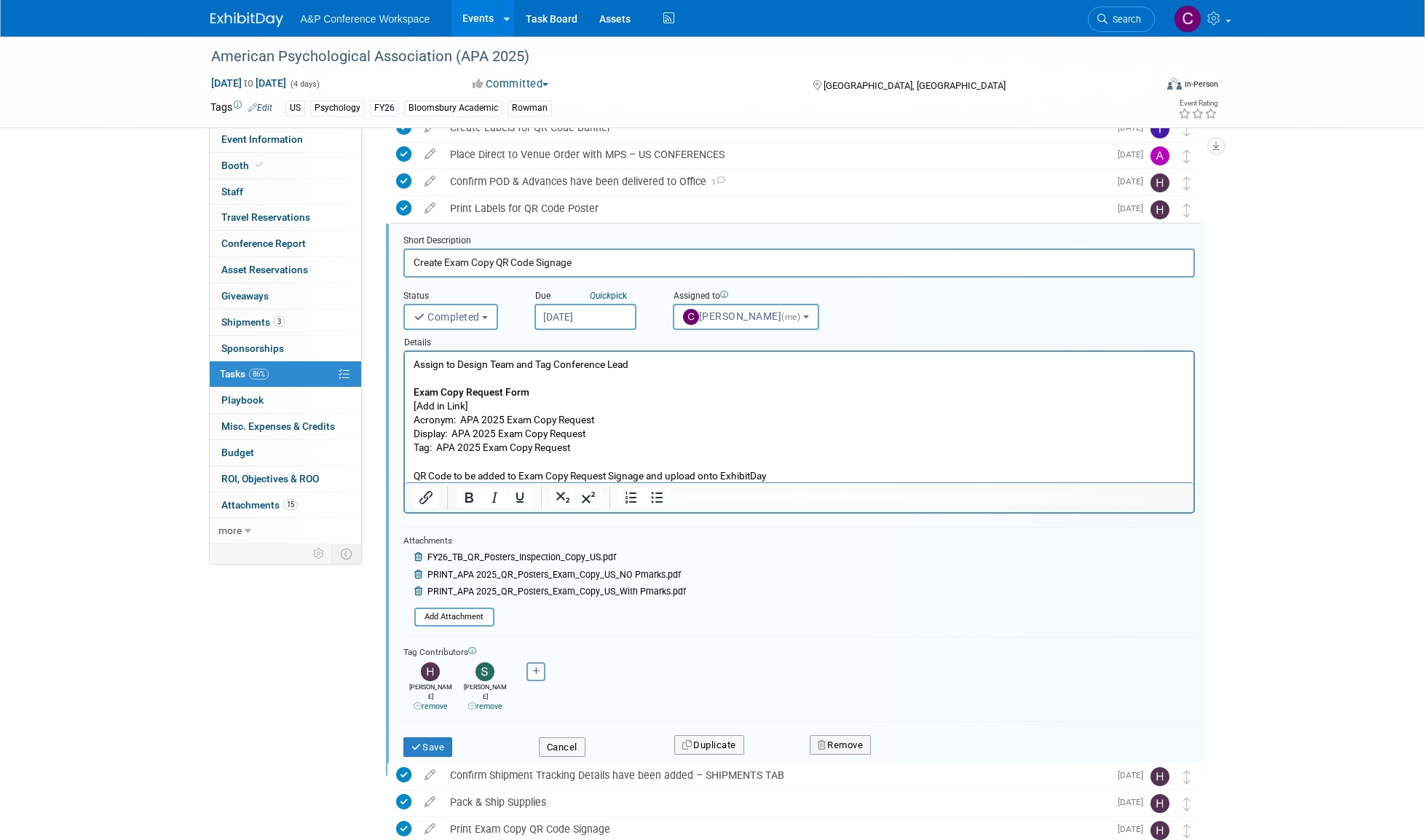
scroll to position [587, 0]
drag, startPoint x: 437, startPoint y: 445, endPoint x: 615, endPoint y: 454, distance: 178.2
click at [615, 454] on p "Assign to Design Team and Tag Conference Lead Exam Copy Request Form [Add in Li…" at bounding box center [798, 419] width 772 height 125
copy p "APA 2025 Exam Copy Request"
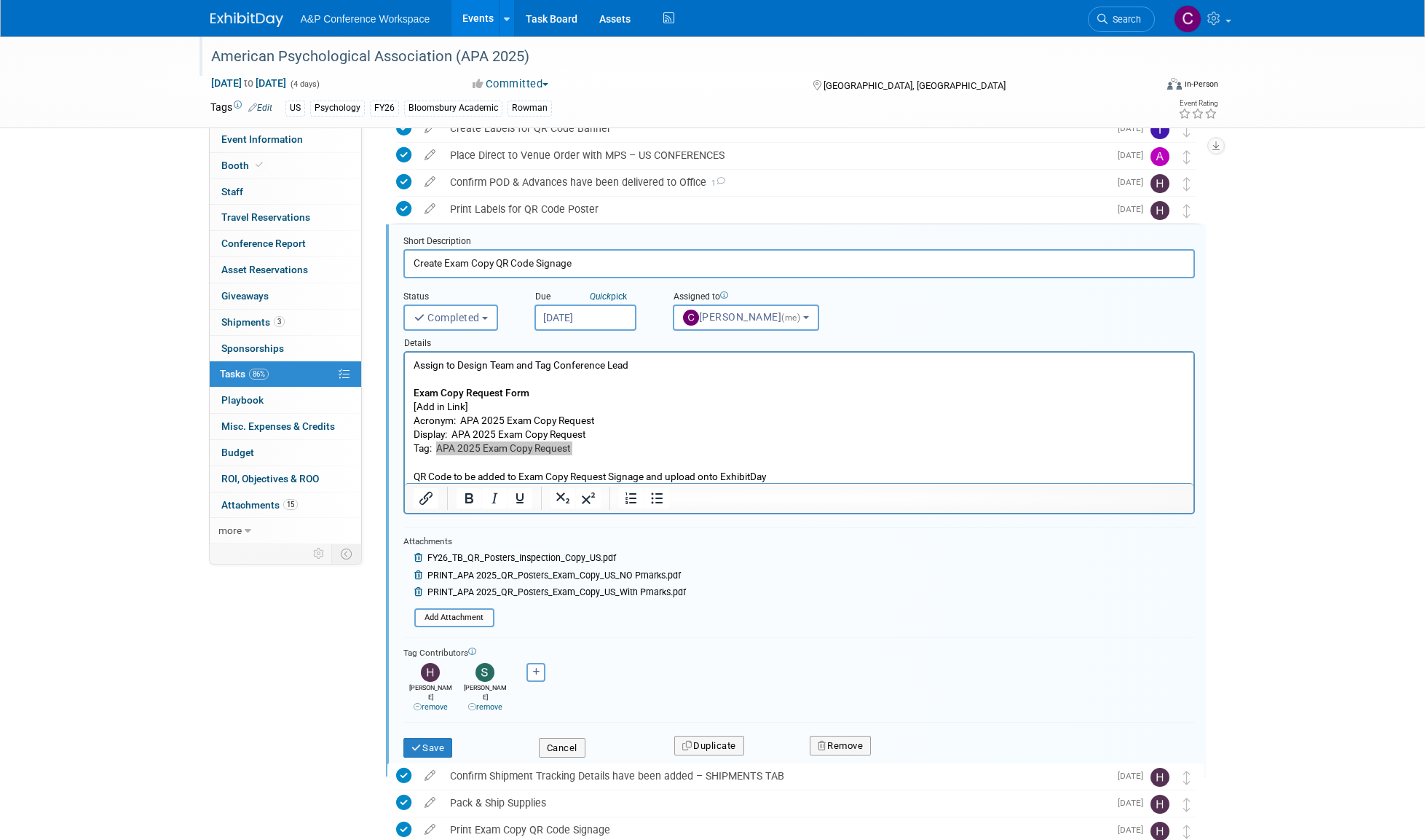
drag, startPoint x: 526, startPoint y: 56, endPoint x: 210, endPoint y: 59, distance: 316.0
click at [210, 59] on div "American Psychological Association (APA 2025)" at bounding box center [669, 57] width 927 height 26
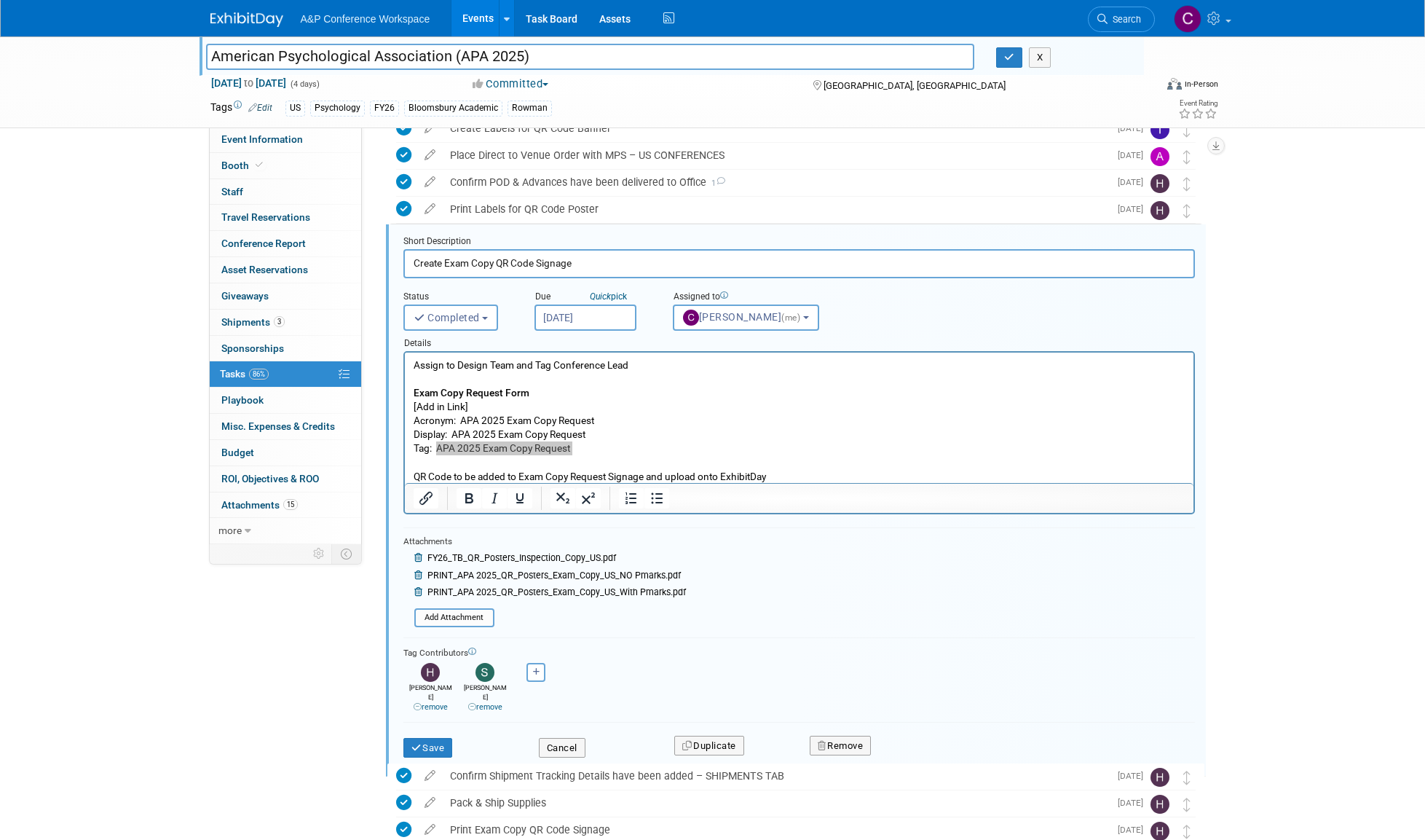
click at [243, 59] on input "American Psychological Association (APA 2025)" at bounding box center [591, 57] width 770 height 26
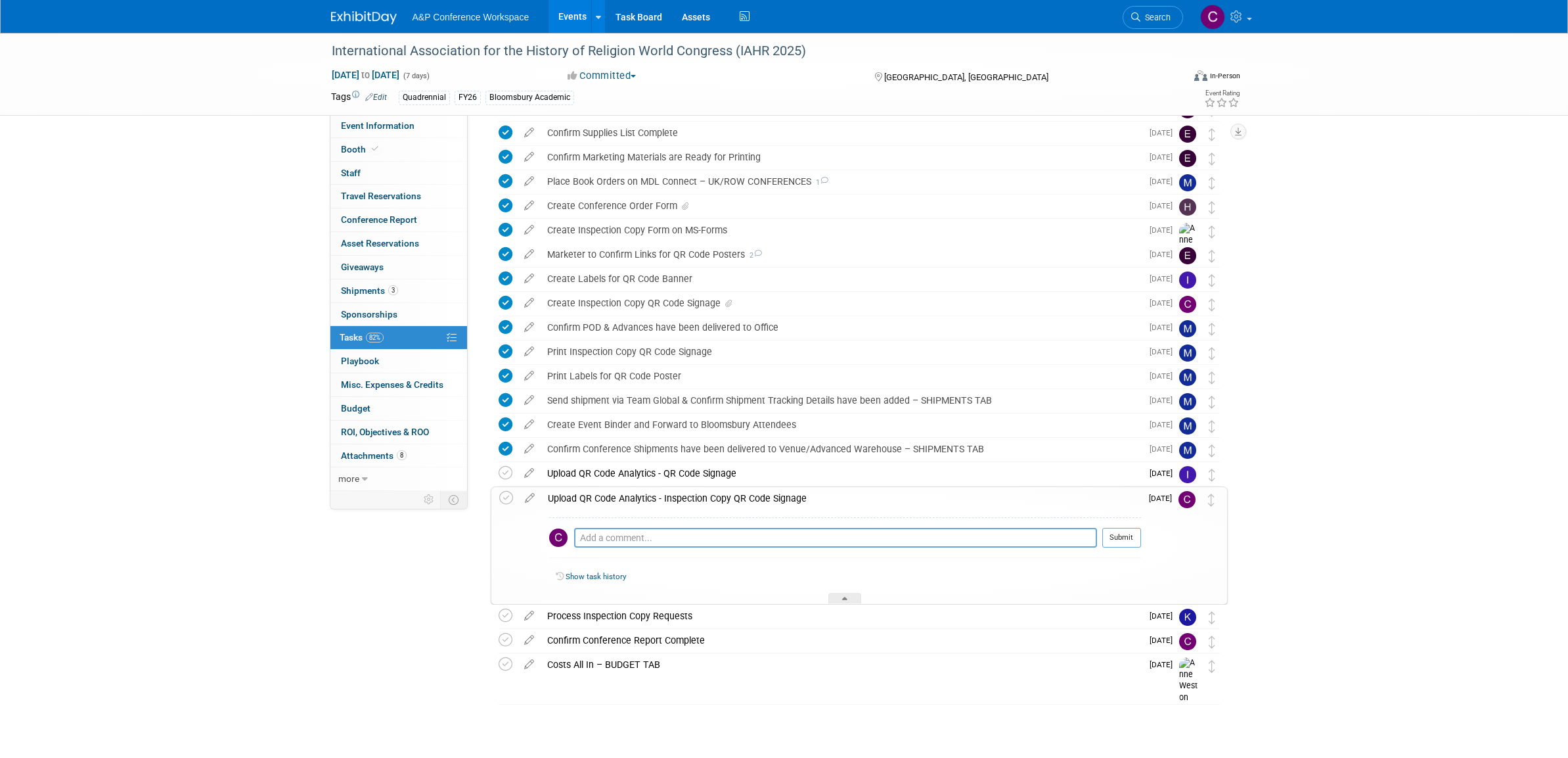
scroll to position [267, 0]
click at [529, 495] on icon at bounding box center [530, 496] width 23 height 16
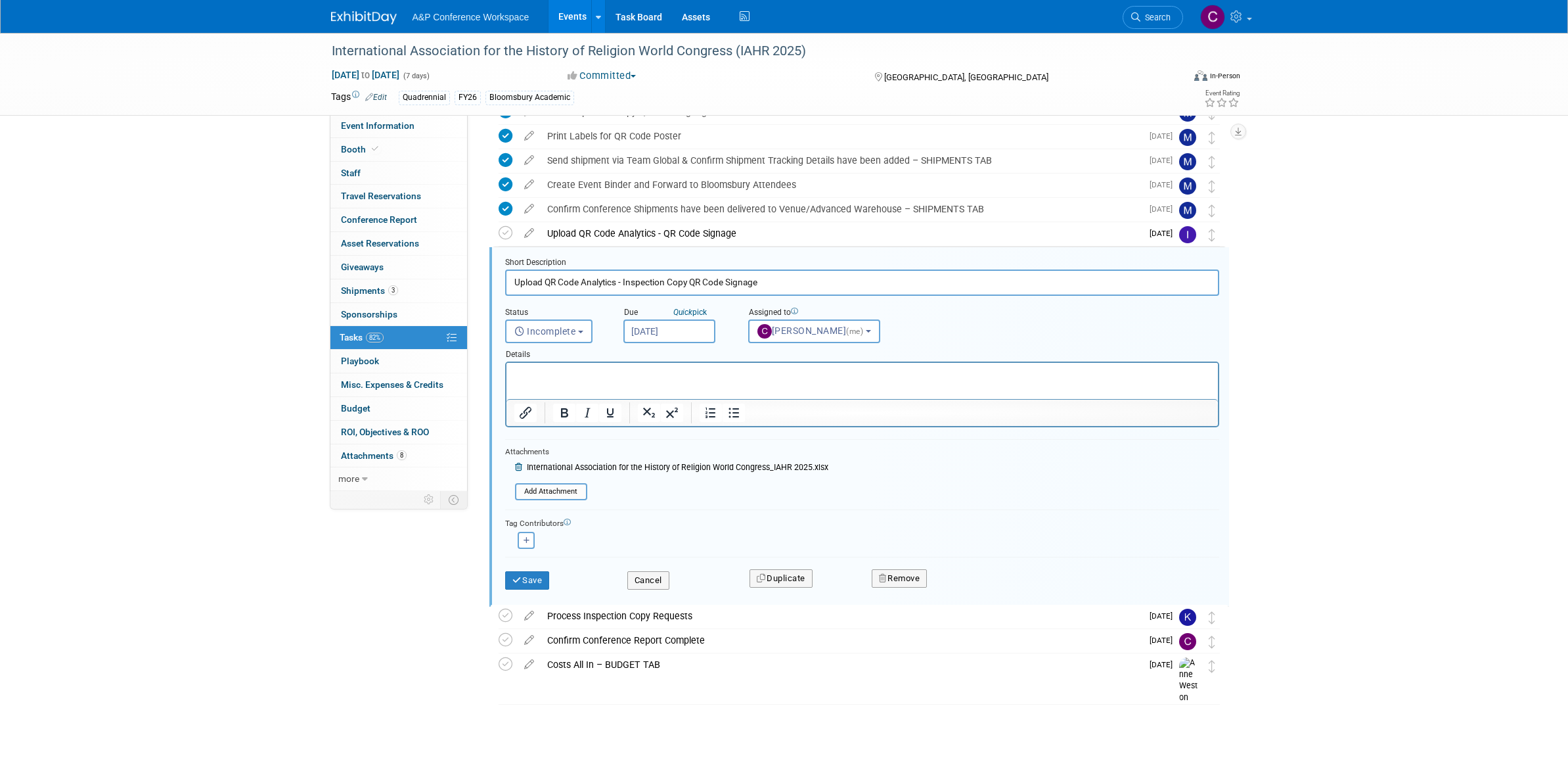
scroll to position [507, 0]
click at [542, 577] on button "Save" at bounding box center [528, 581] width 45 height 19
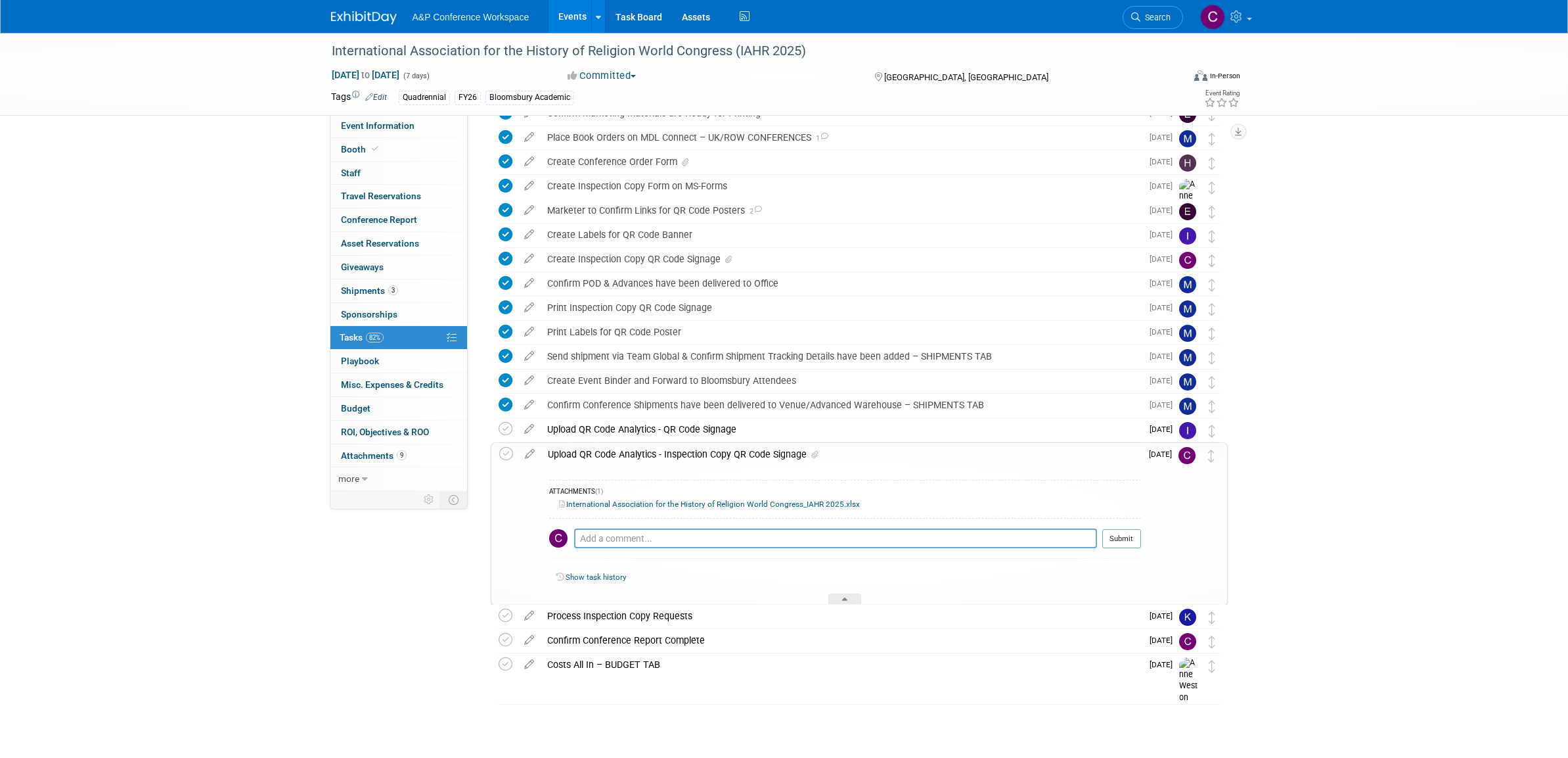
scroll to position [311, 0]
click at [505, 453] on icon at bounding box center [505, 454] width 13 height 13
click at [606, 53] on div "International Association for the History of Religion World Congress (IAHR 2025)" at bounding box center [745, 51] width 836 height 23
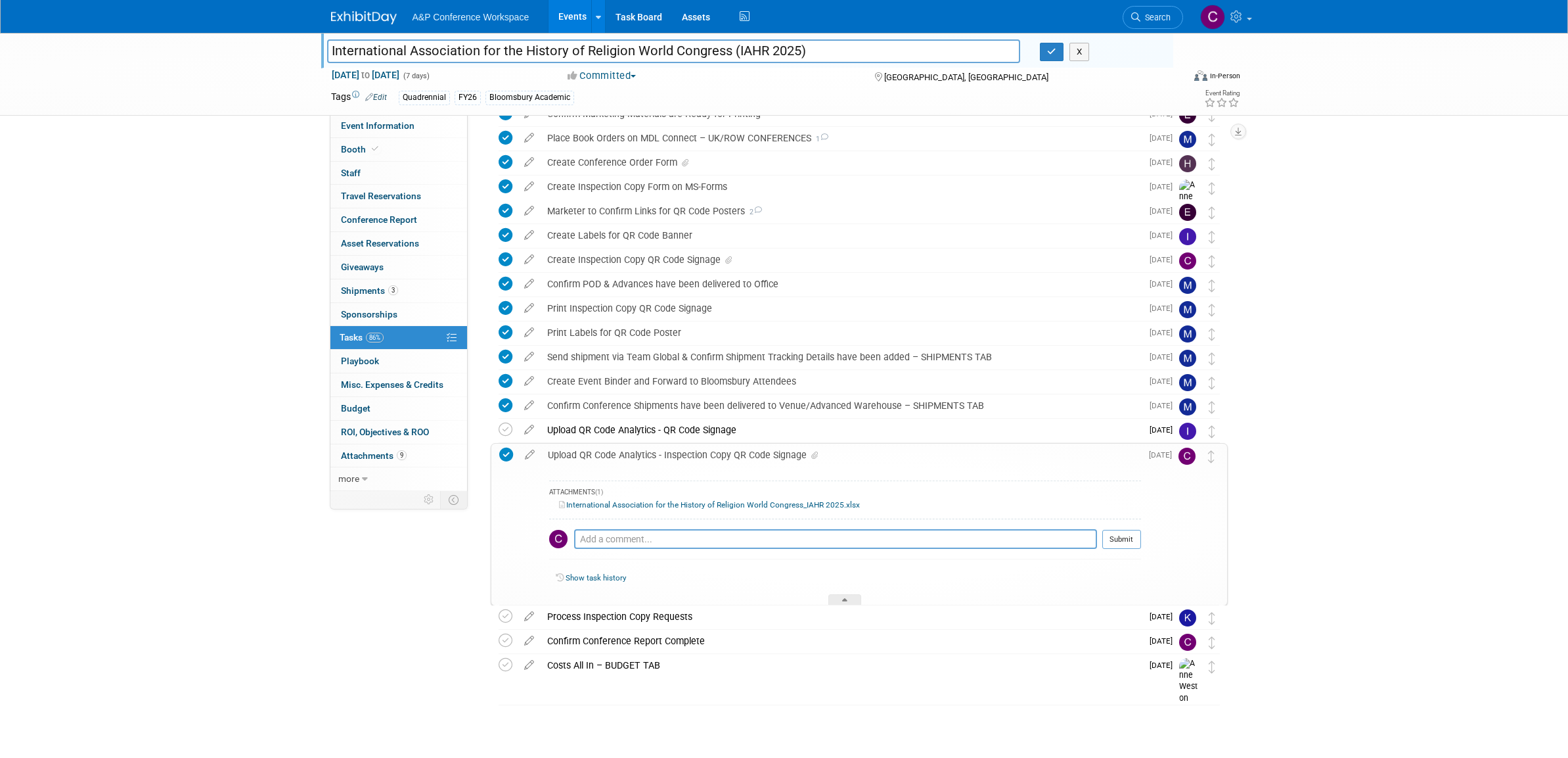
click at [606, 53] on input "International Association for the History of Religion World Congress (IAHR 2025)" at bounding box center [674, 51] width 694 height 23
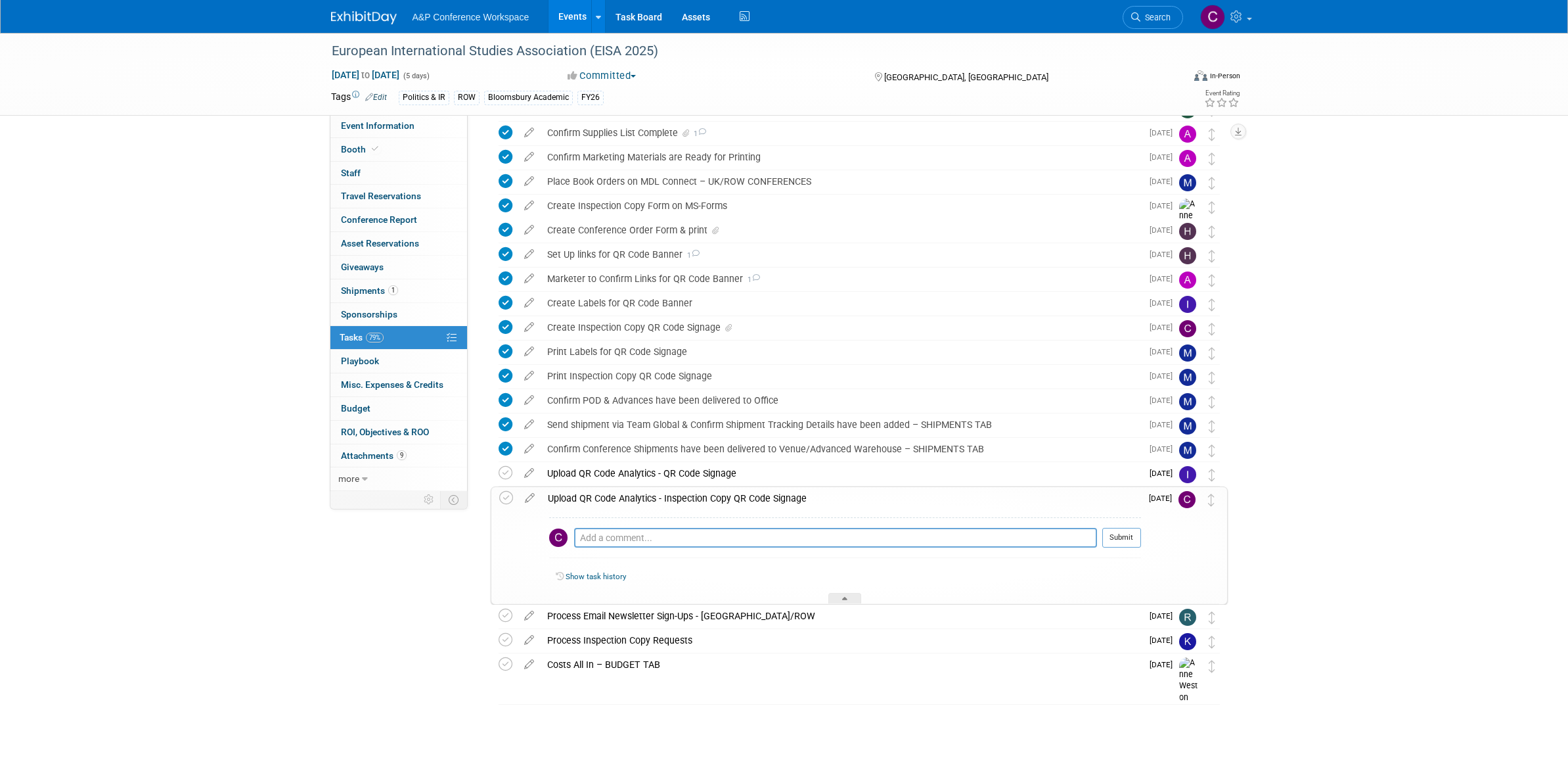
scroll to position [170, 0]
click at [526, 494] on icon at bounding box center [530, 496] width 23 height 16
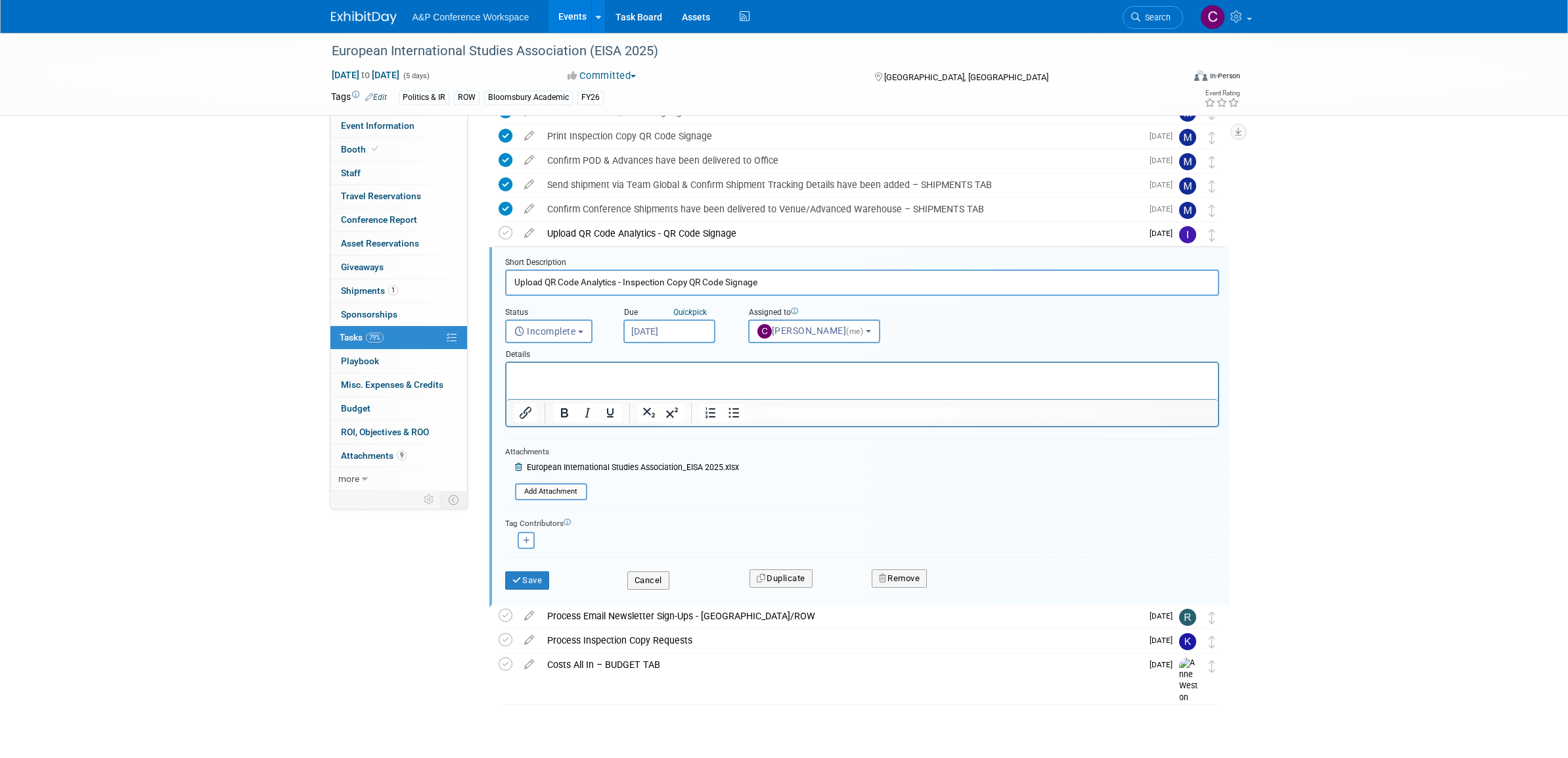
scroll to position [410, 0]
click at [538, 580] on button "Save" at bounding box center [528, 581] width 45 height 19
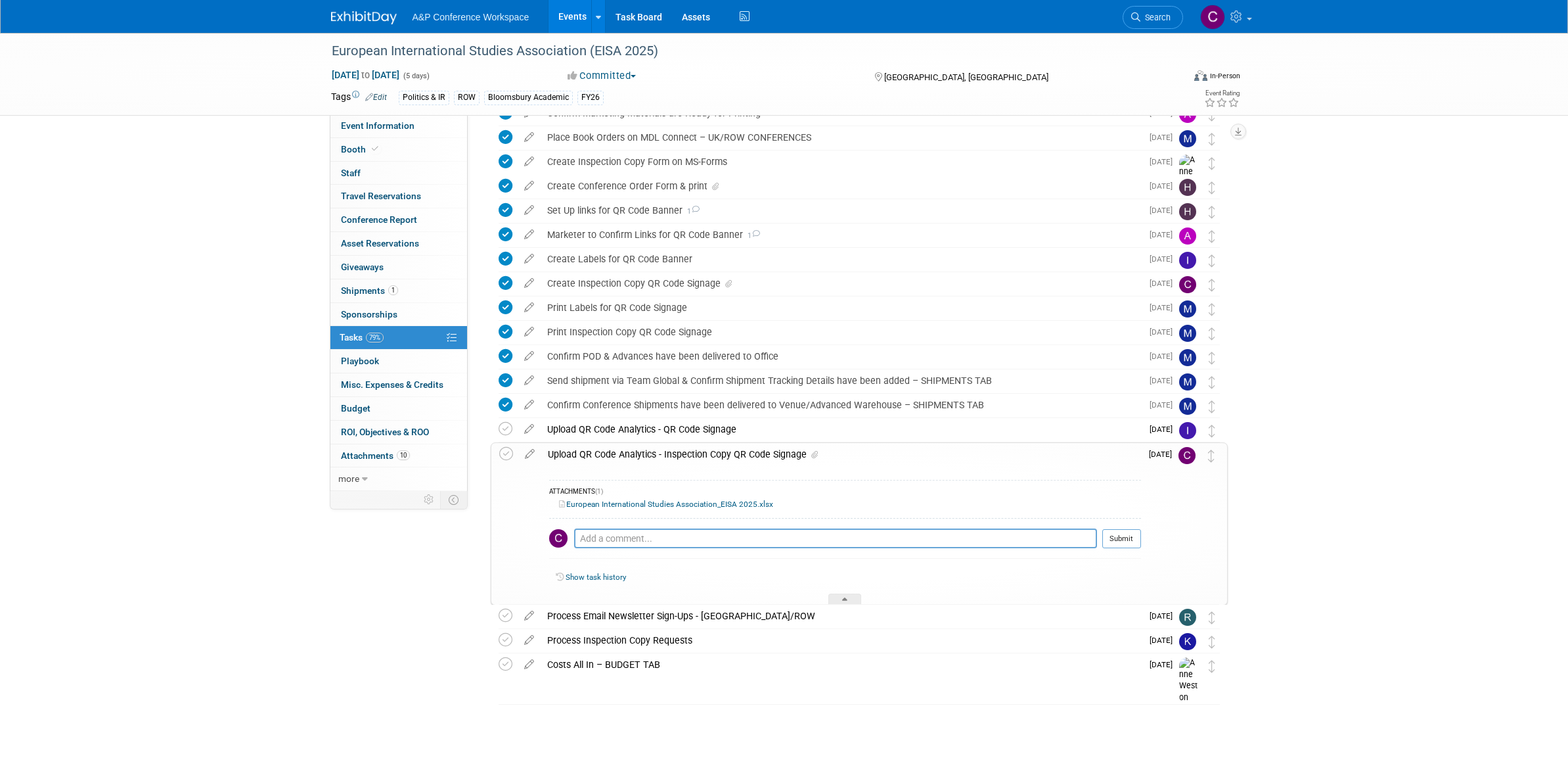
scroll to position [214, 0]
click at [508, 453] on icon at bounding box center [505, 454] width 13 height 13
click at [598, 51] on div "European International Studies Association (EISA 2025)" at bounding box center [745, 51] width 836 height 23
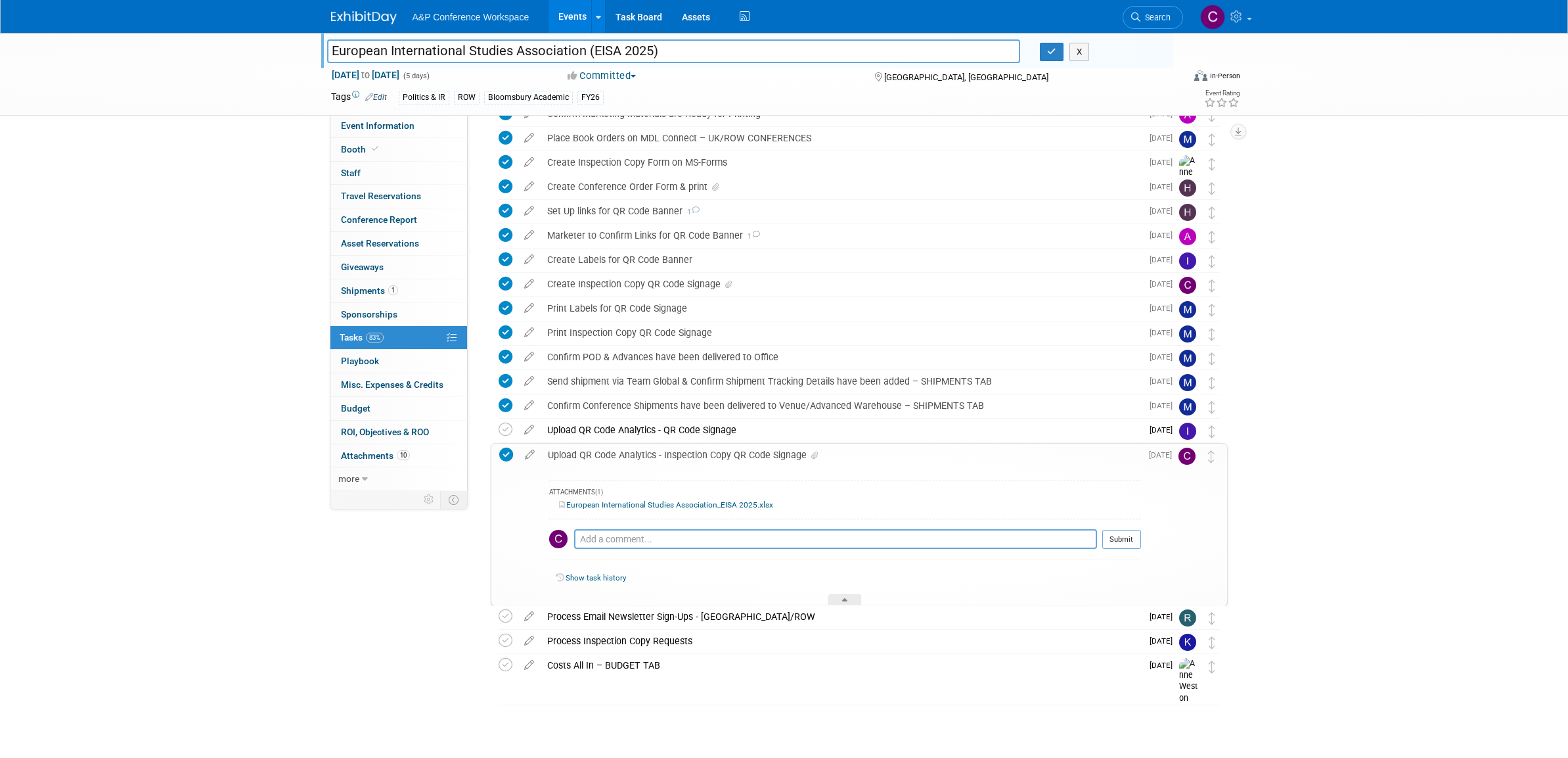
click at [598, 51] on input "European International Studies Association (EISA 2025)" at bounding box center [674, 51] width 694 height 23
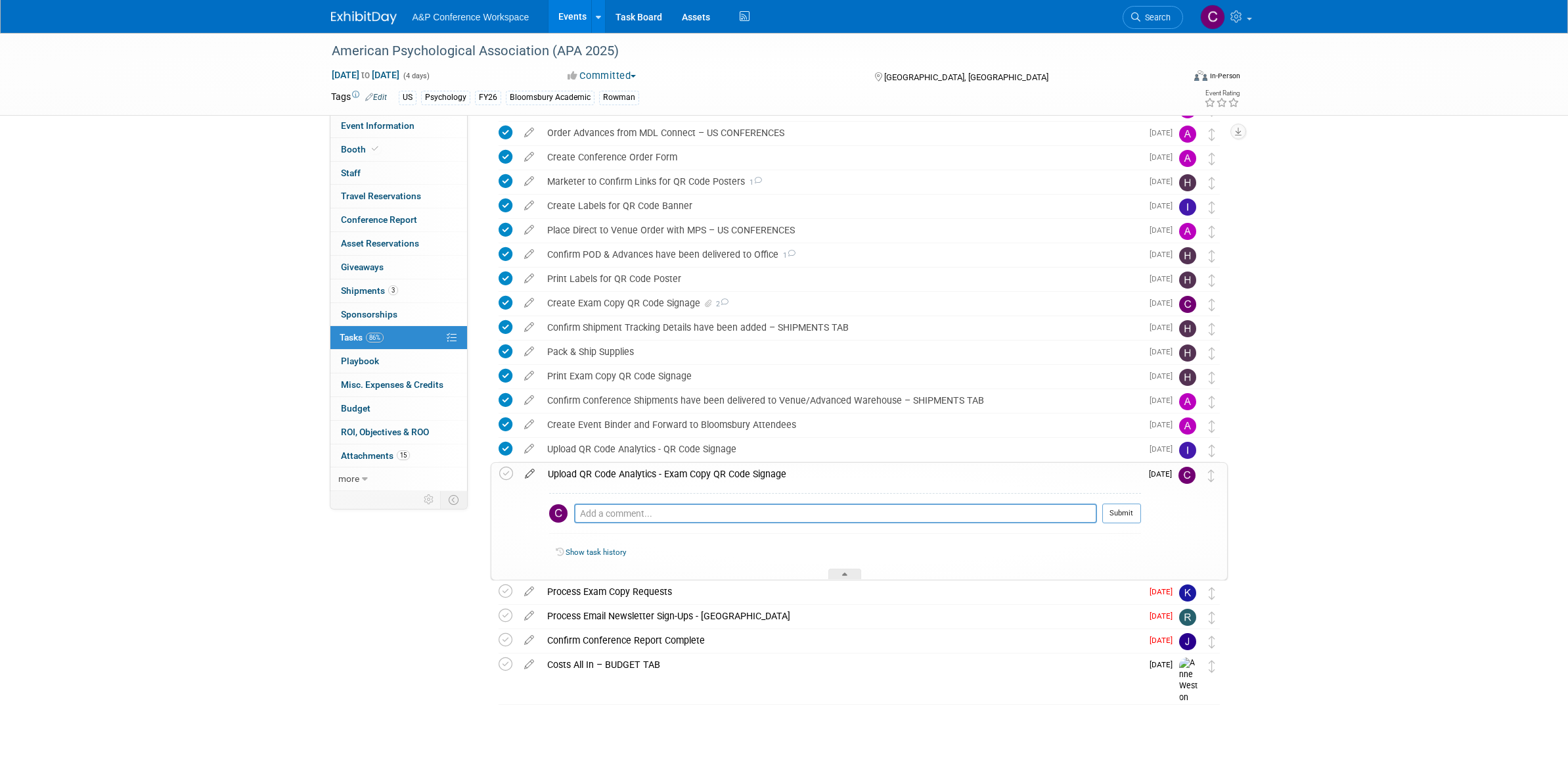
scroll to position [437, 0]
click at [532, 474] on icon at bounding box center [530, 472] width 23 height 16
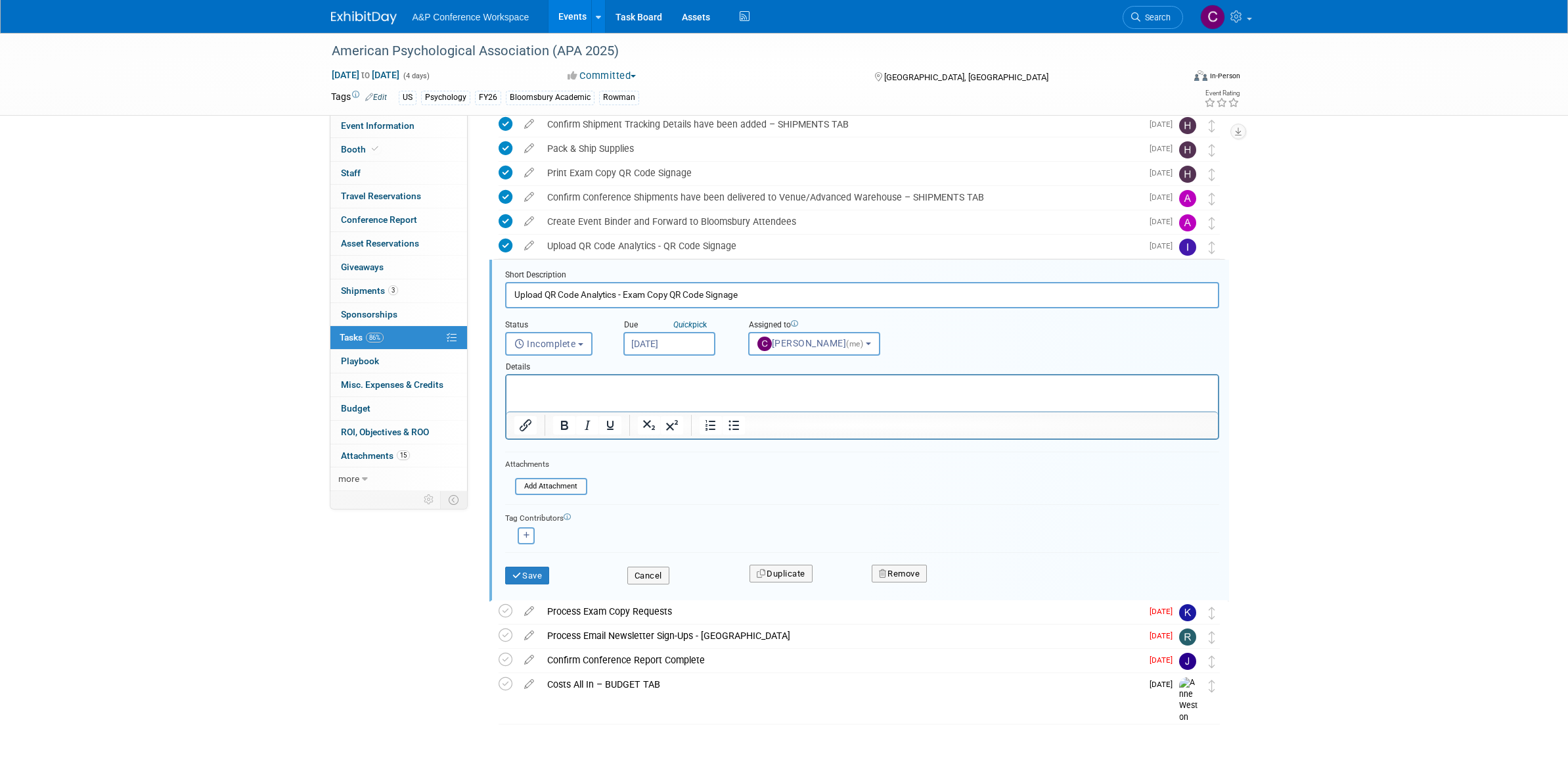
scroll to position [660, 0]
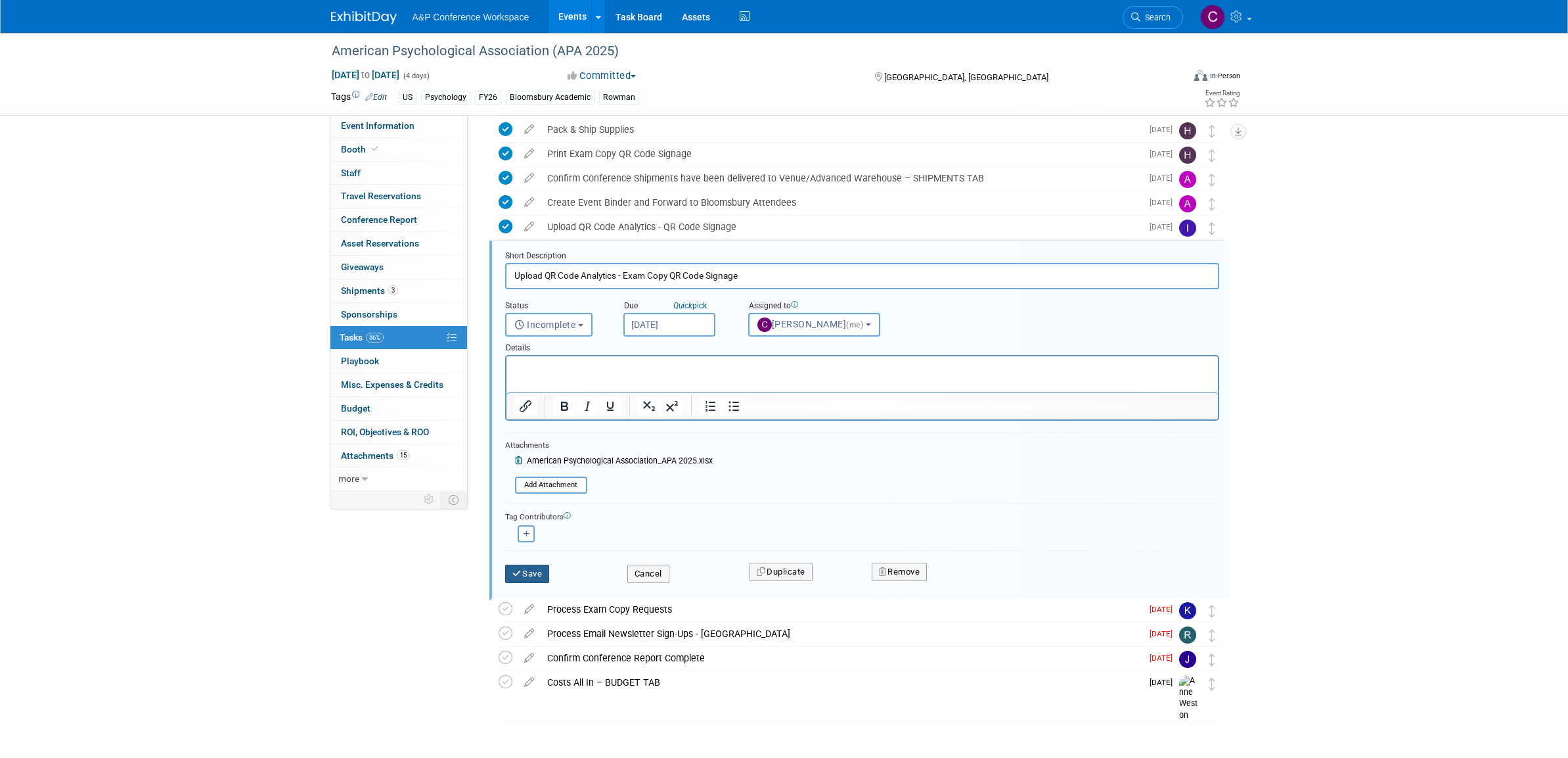
click at [538, 569] on button "Save" at bounding box center [528, 574] width 45 height 19
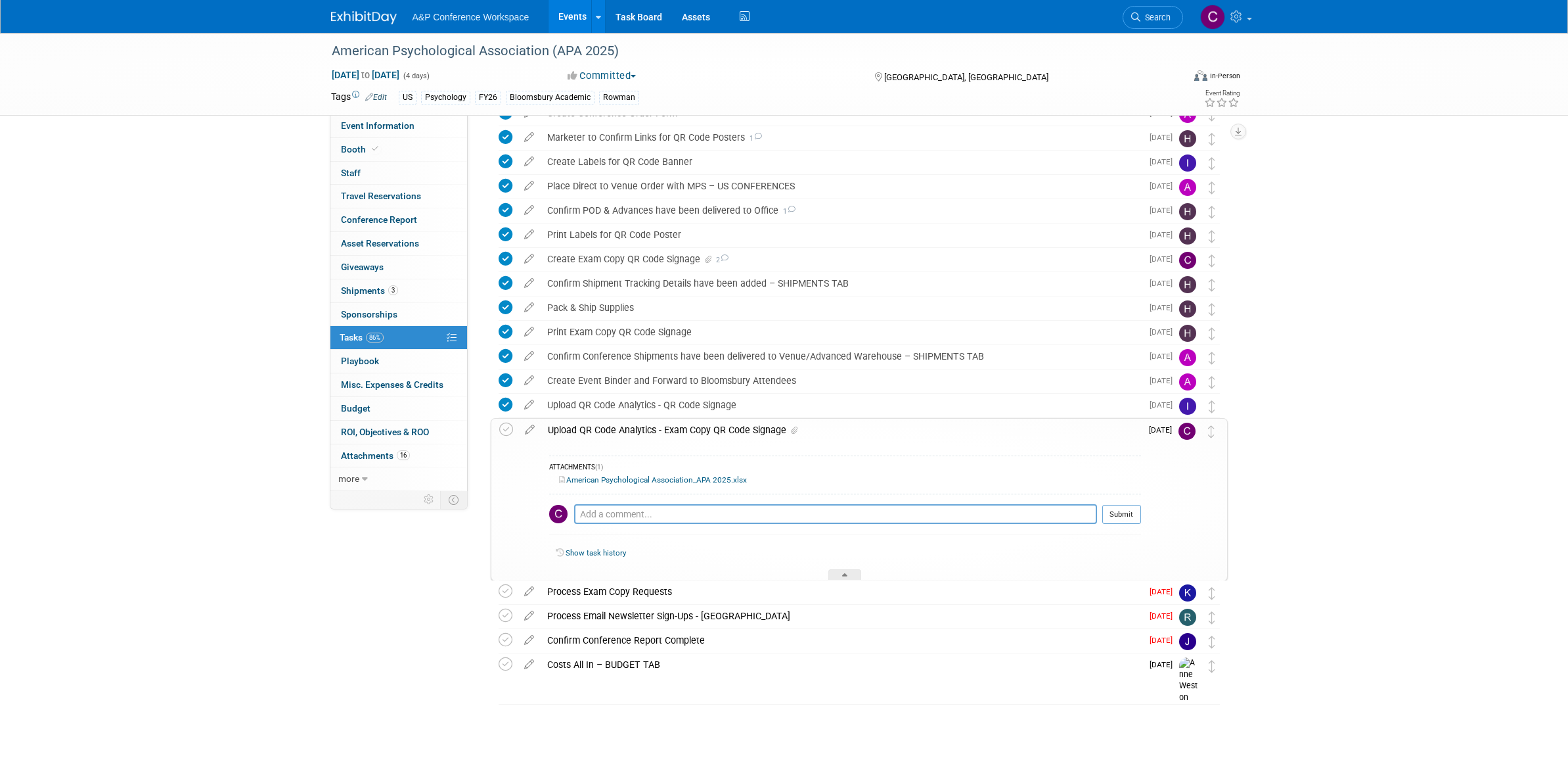
scroll to position [481, 0]
click at [509, 431] on icon at bounding box center [505, 430] width 13 height 13
click at [536, 53] on div "American Psychological Association (APA 2025)" at bounding box center [745, 51] width 836 height 23
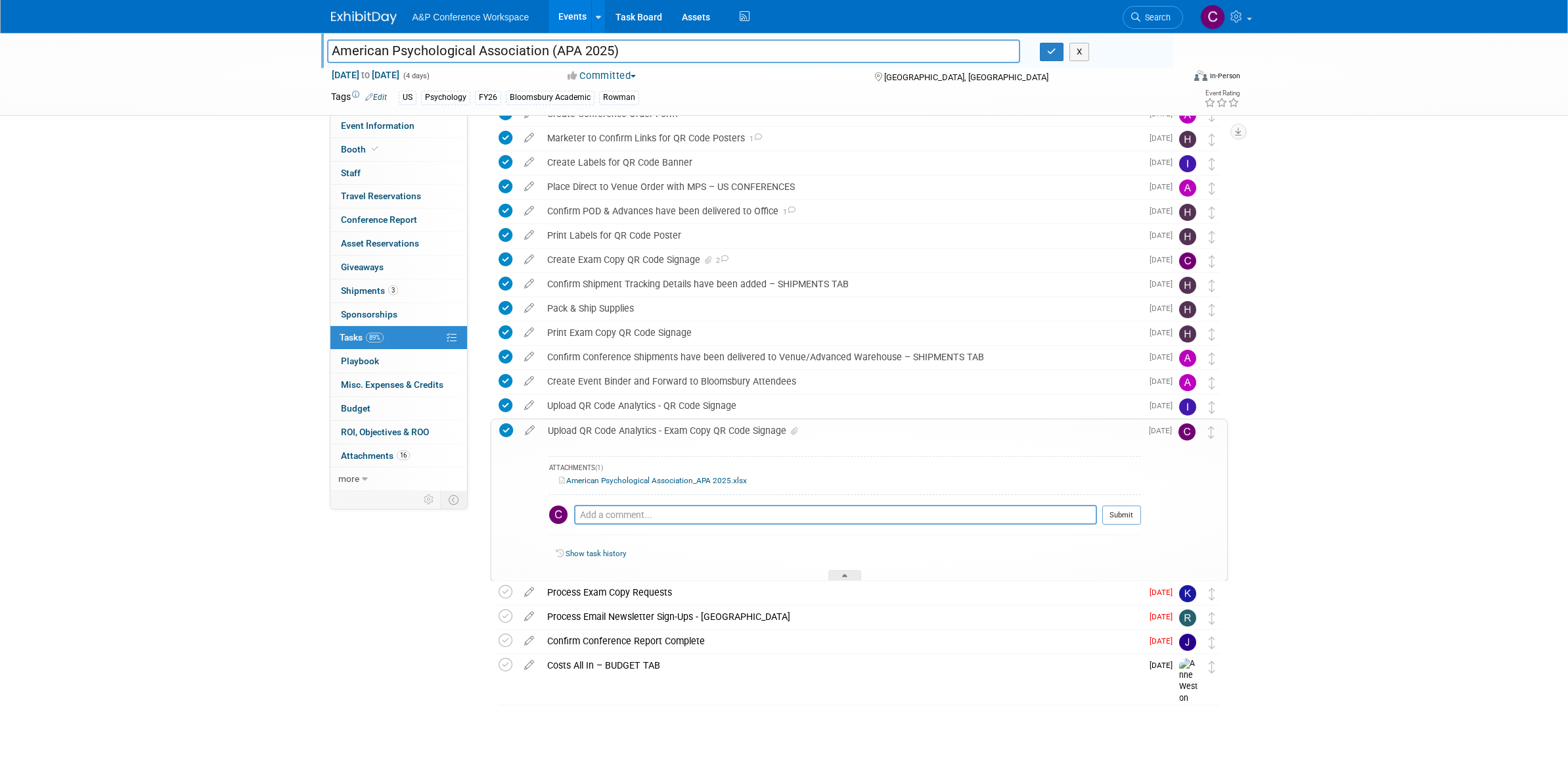
click at [536, 53] on input "American Psychological Association (APA 2025)" at bounding box center [674, 51] width 694 height 23
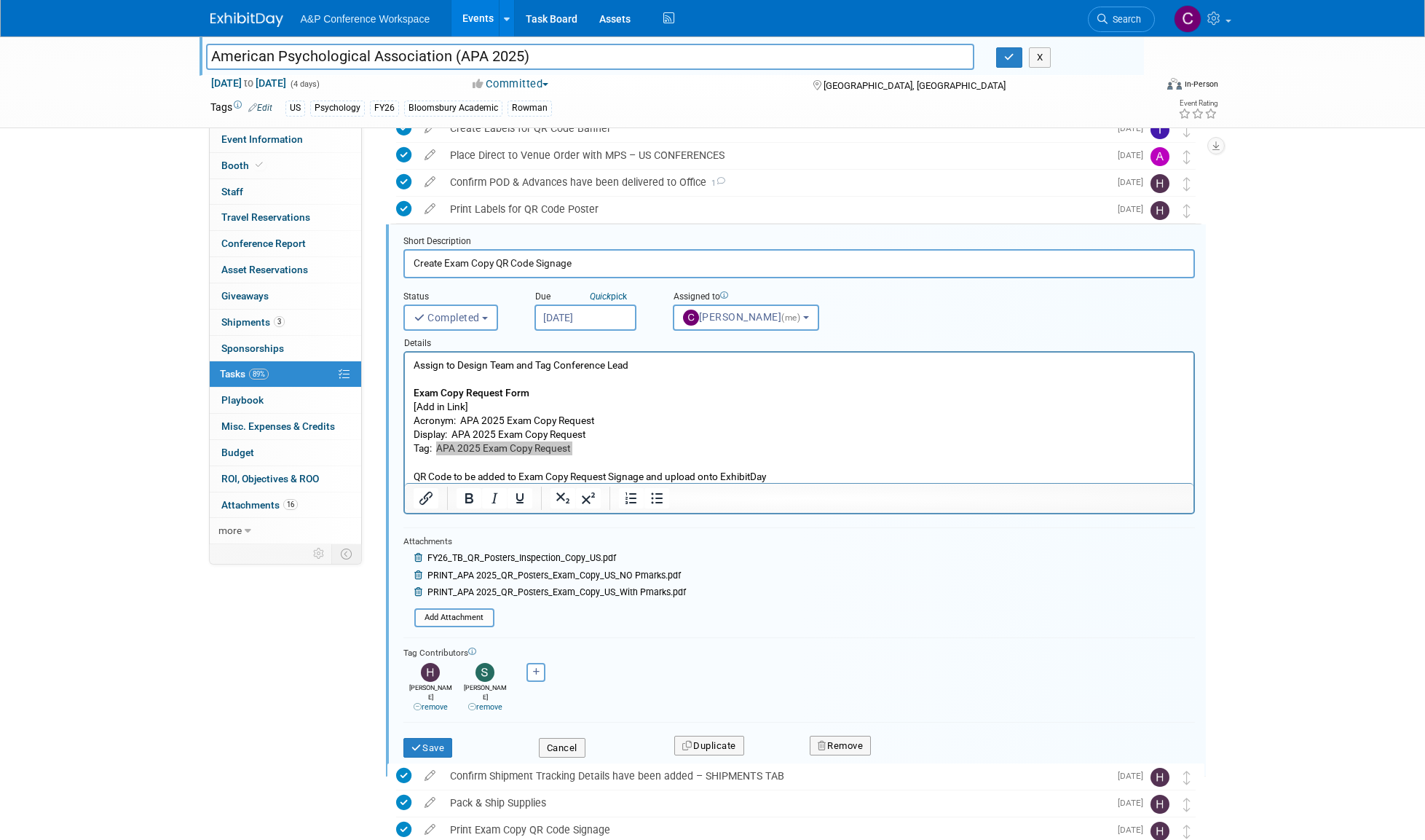
scroll to position [585, 0]
